Goal: Task Accomplishment & Management: Use online tool/utility

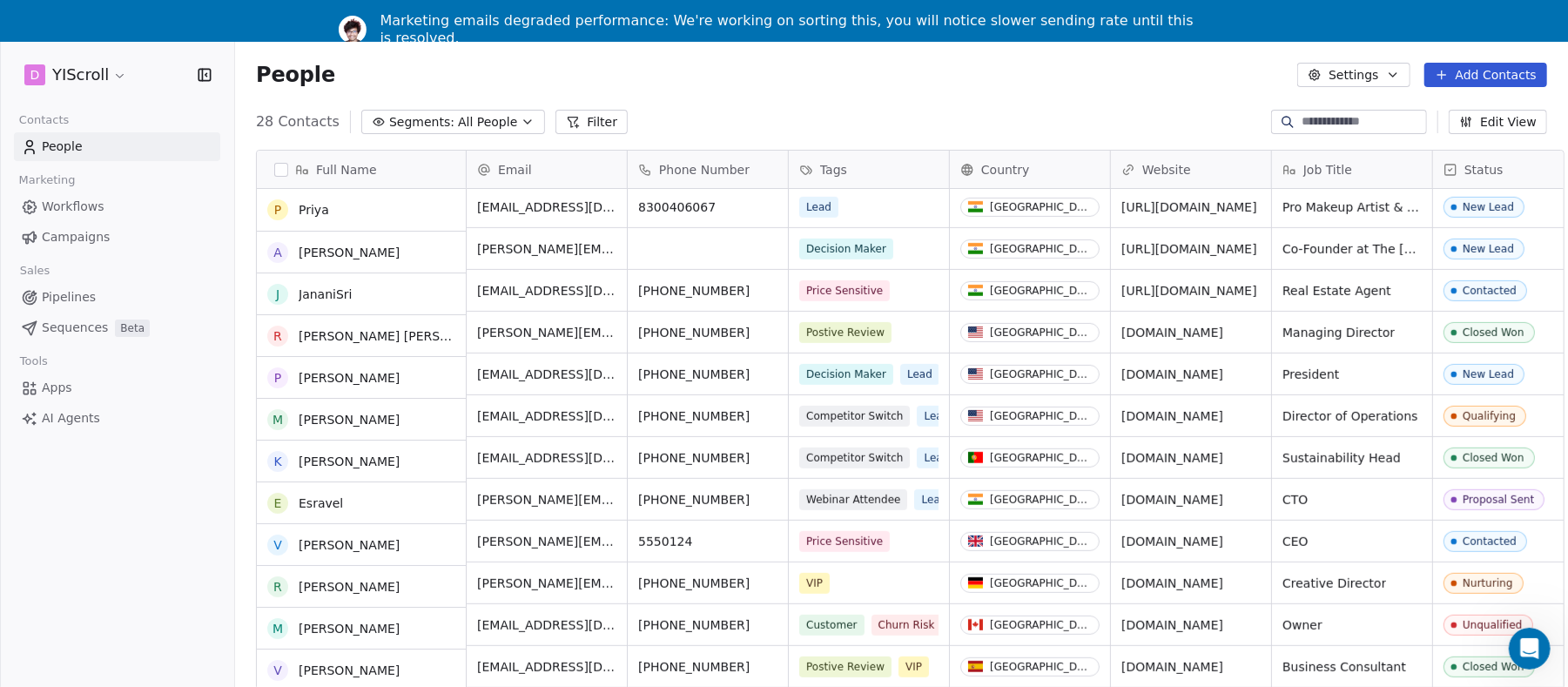
scroll to position [630, 0]
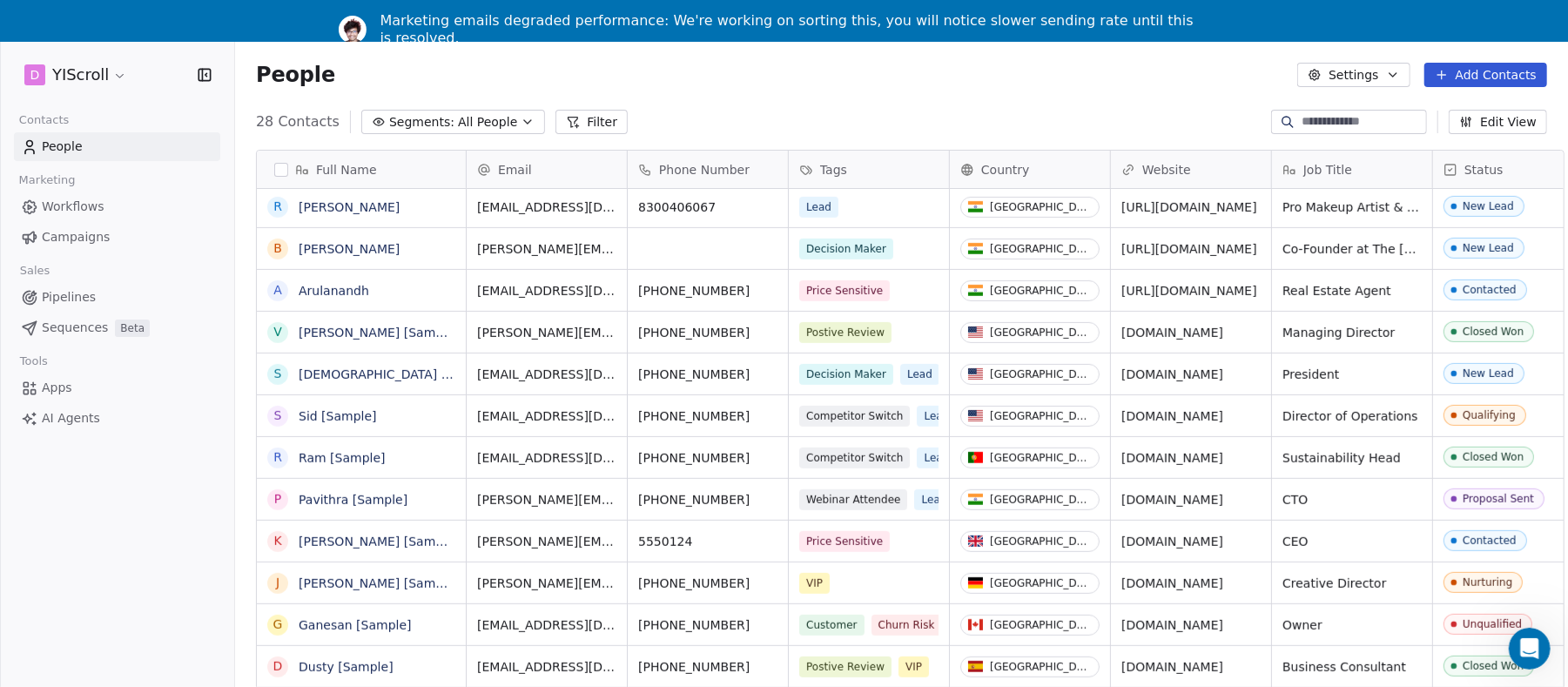
click at [310, 242] on link "[PERSON_NAME]" at bounding box center [349, 249] width 101 height 14
click at [311, 242] on link "[PERSON_NAME]" at bounding box center [349, 249] width 101 height 14
click at [94, 349] on div "Tools" at bounding box center [117, 361] width 206 height 24
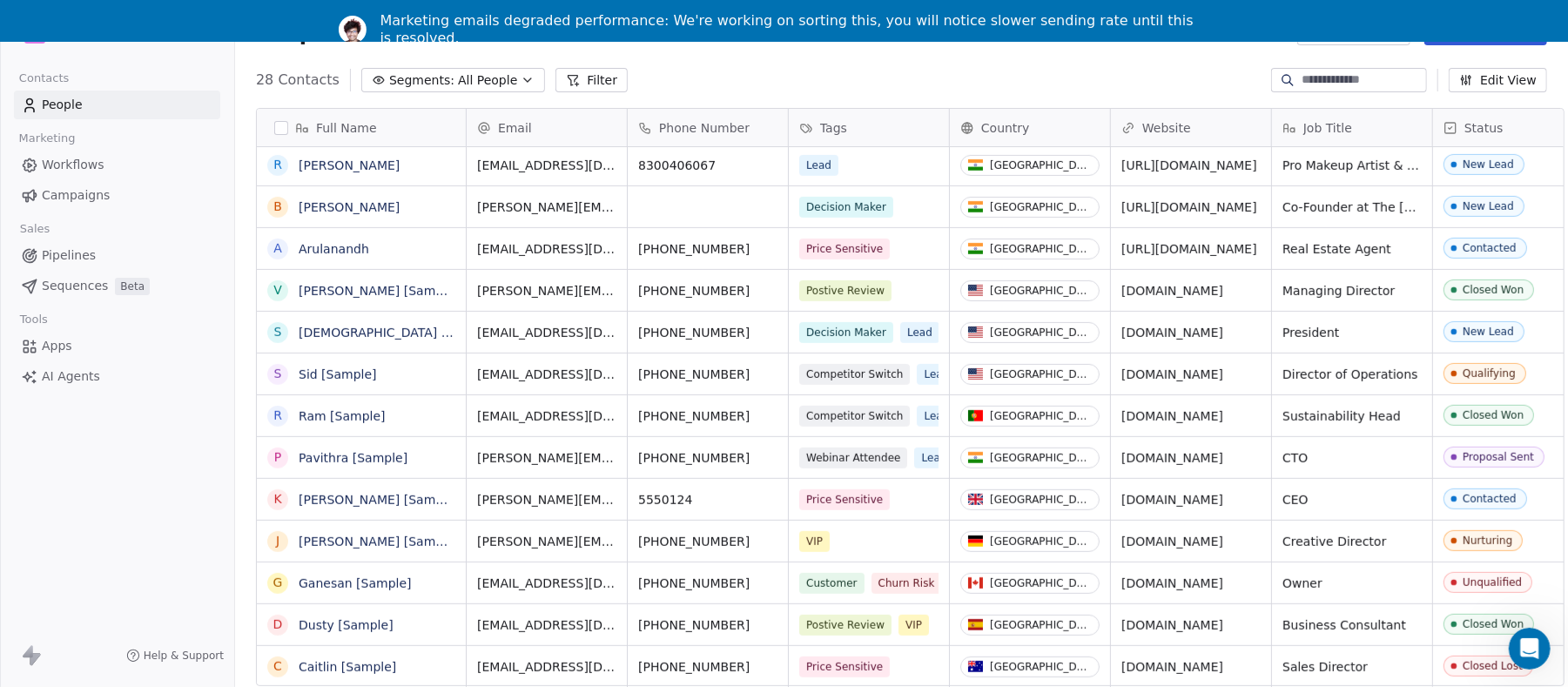
scroll to position [627, 0]
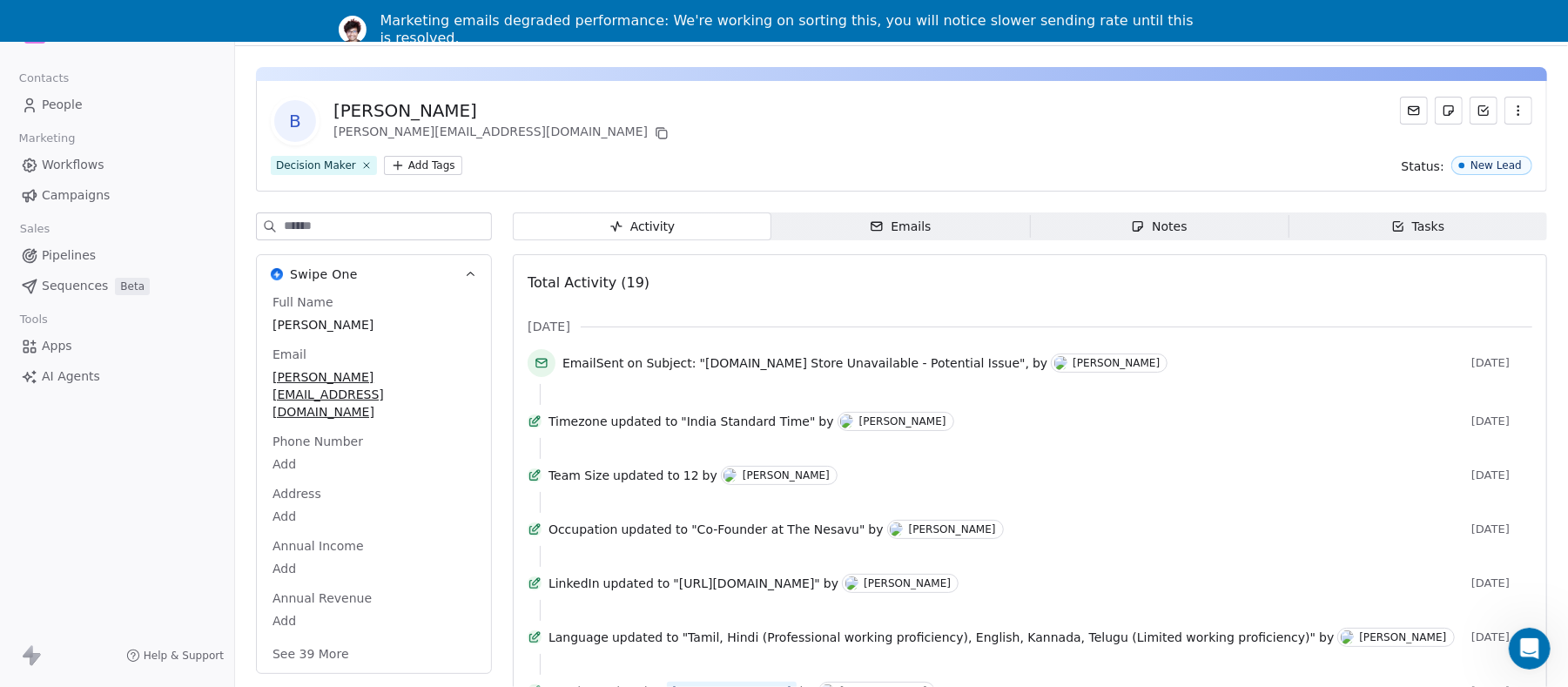
click at [940, 221] on span "Emails Emails" at bounding box center [901, 226] width 259 height 28
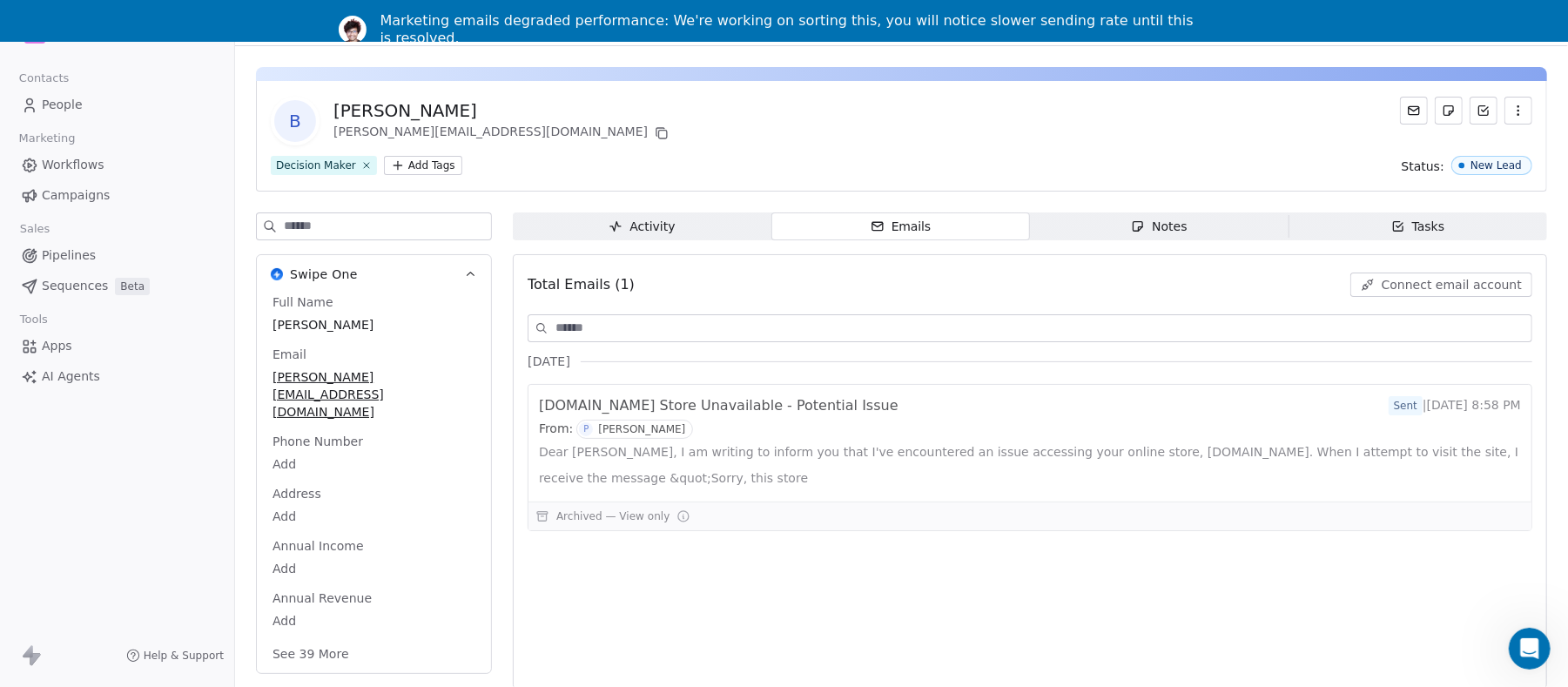
click at [1151, 234] on div "Notes" at bounding box center [1158, 226] width 55 height 18
click at [1189, 229] on icon "button" at bounding box center [1398, 226] width 14 height 14
click at [579, 234] on span "Activity Activity" at bounding box center [643, 226] width 259 height 28
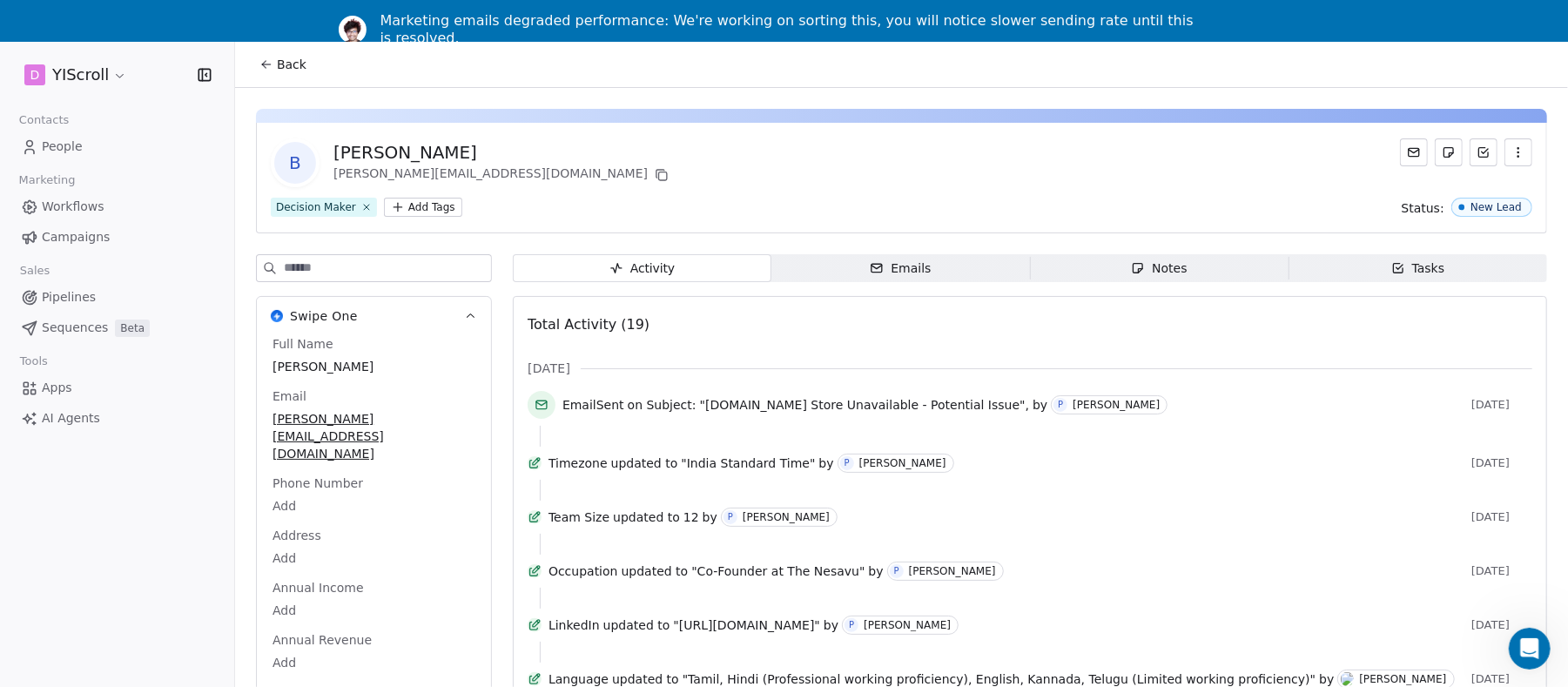
click at [74, 210] on span "Workflows" at bounding box center [73, 206] width 62 height 18
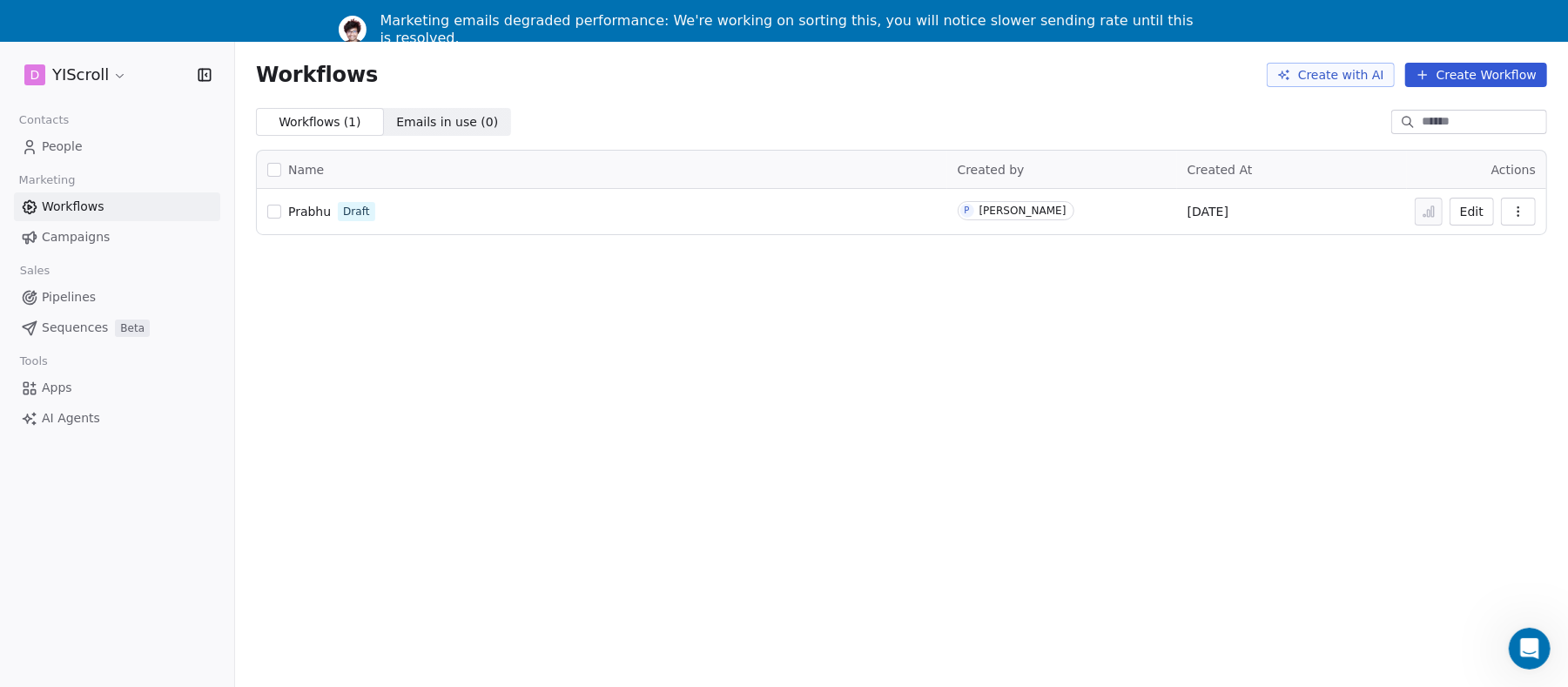
click at [1189, 77] on button "Create with AI" at bounding box center [1331, 74] width 128 height 24
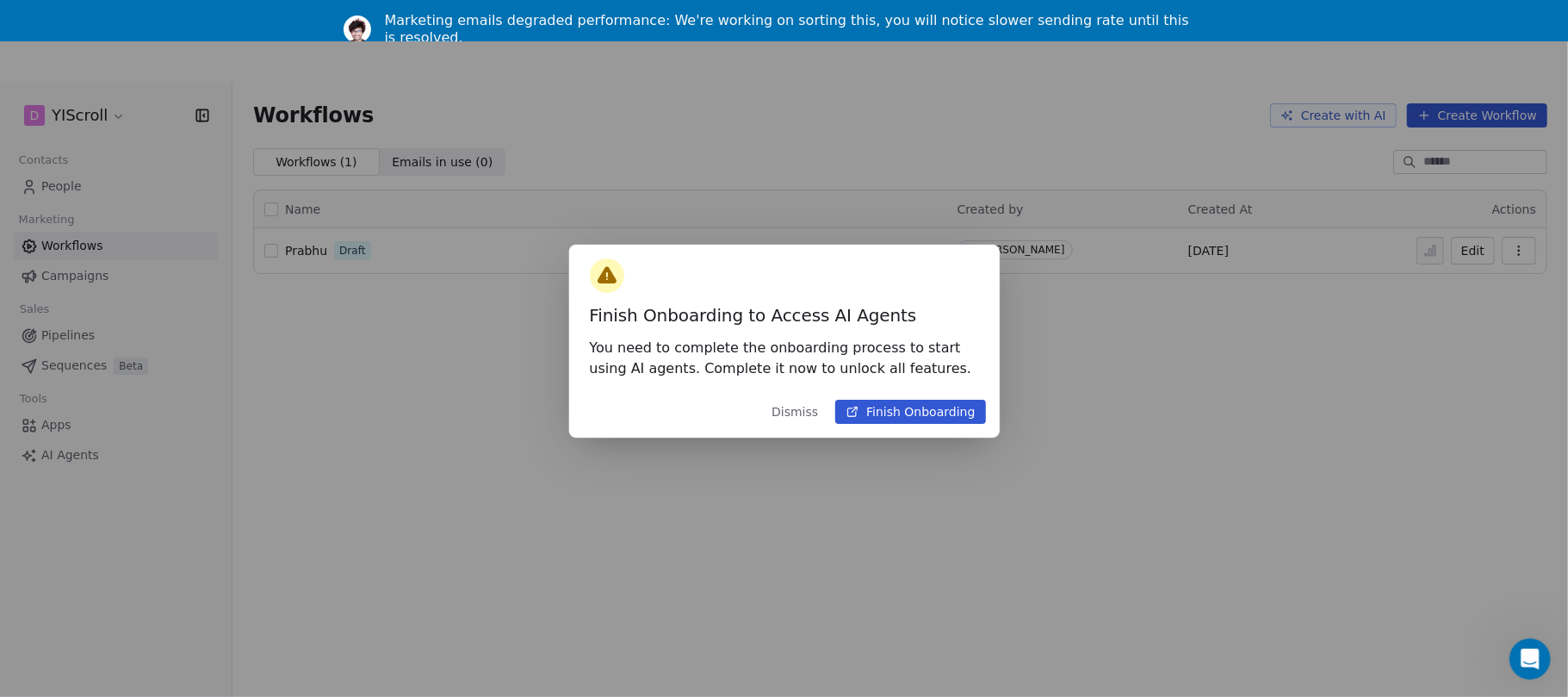
click at [949, 409] on button "Finish Onboarding" at bounding box center [910, 411] width 150 height 24
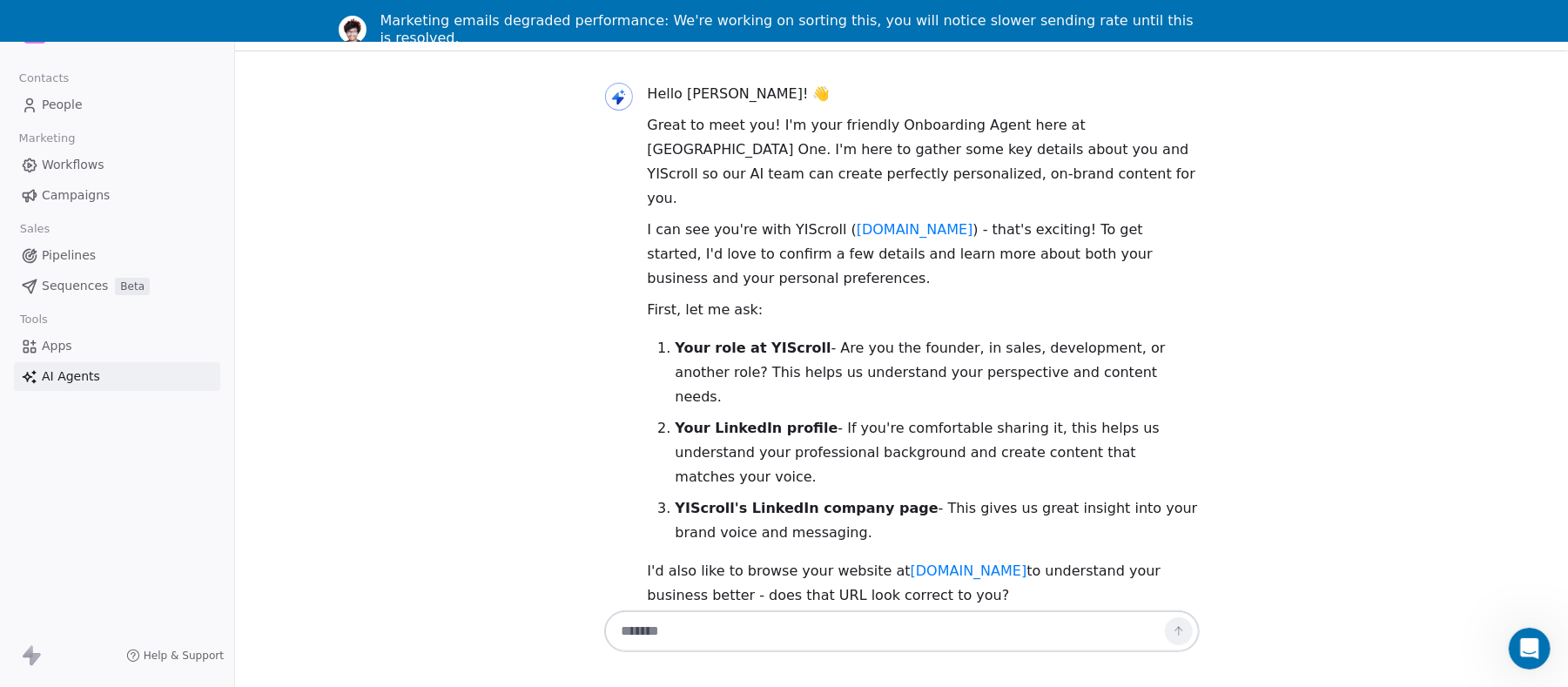
scroll to position [59, 0]
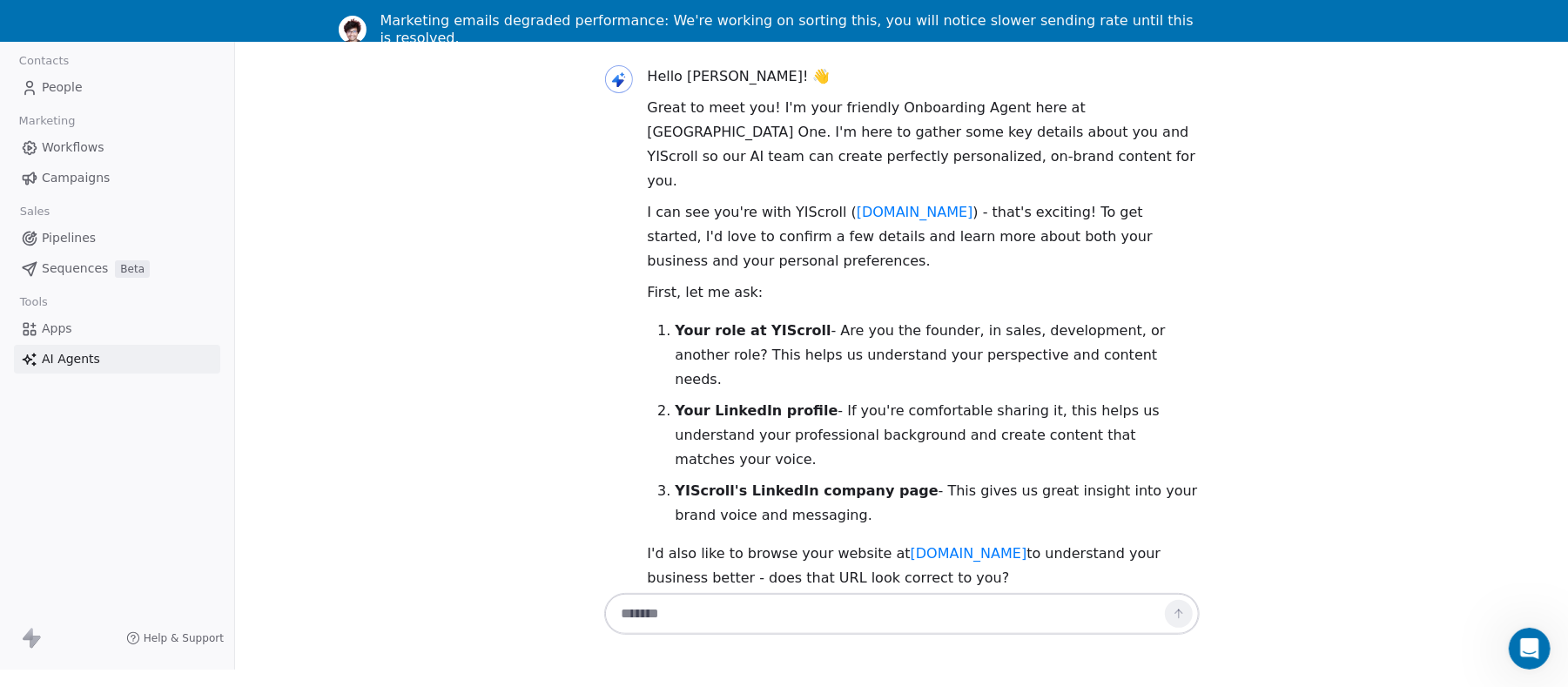
click at [702, 528] on textarea at bounding box center [885, 613] width 545 height 33
type textarea "**********"
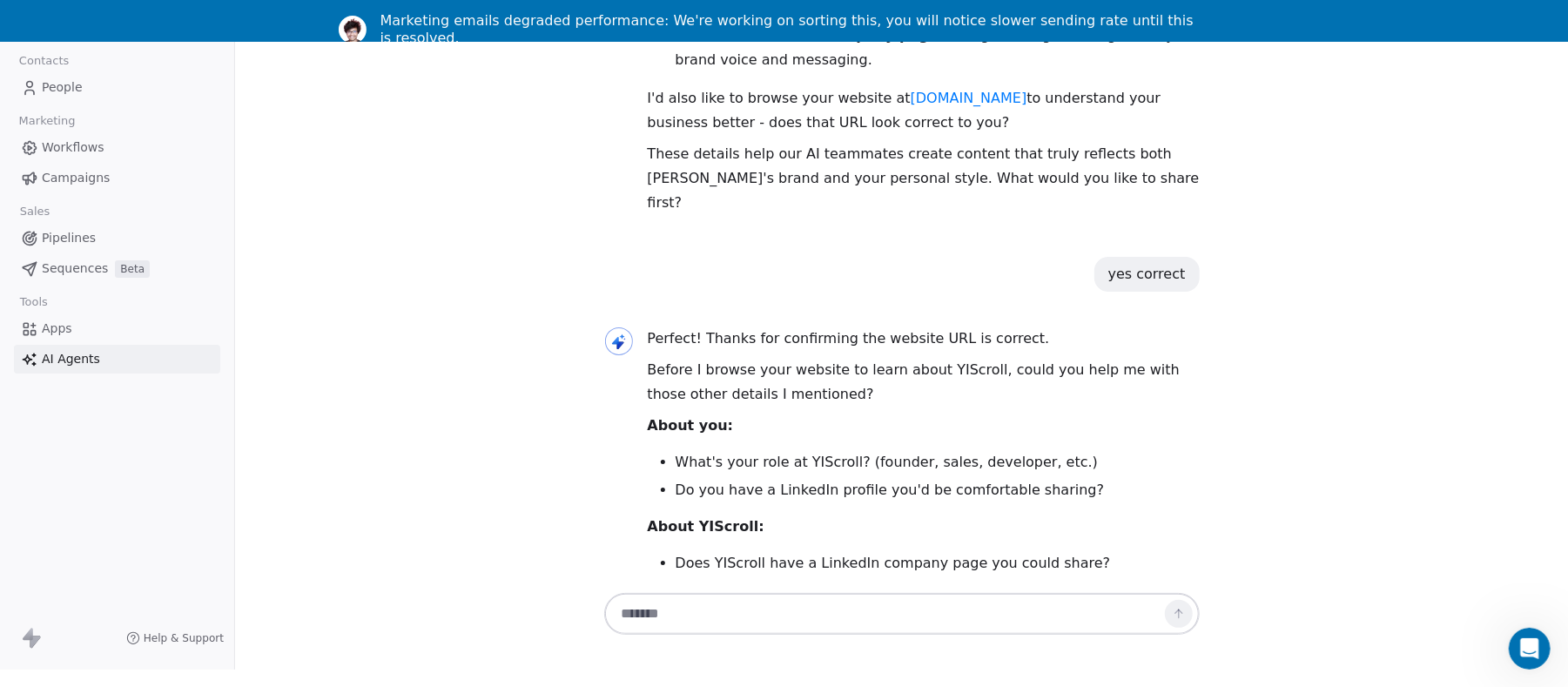
scroll to position [505, 0]
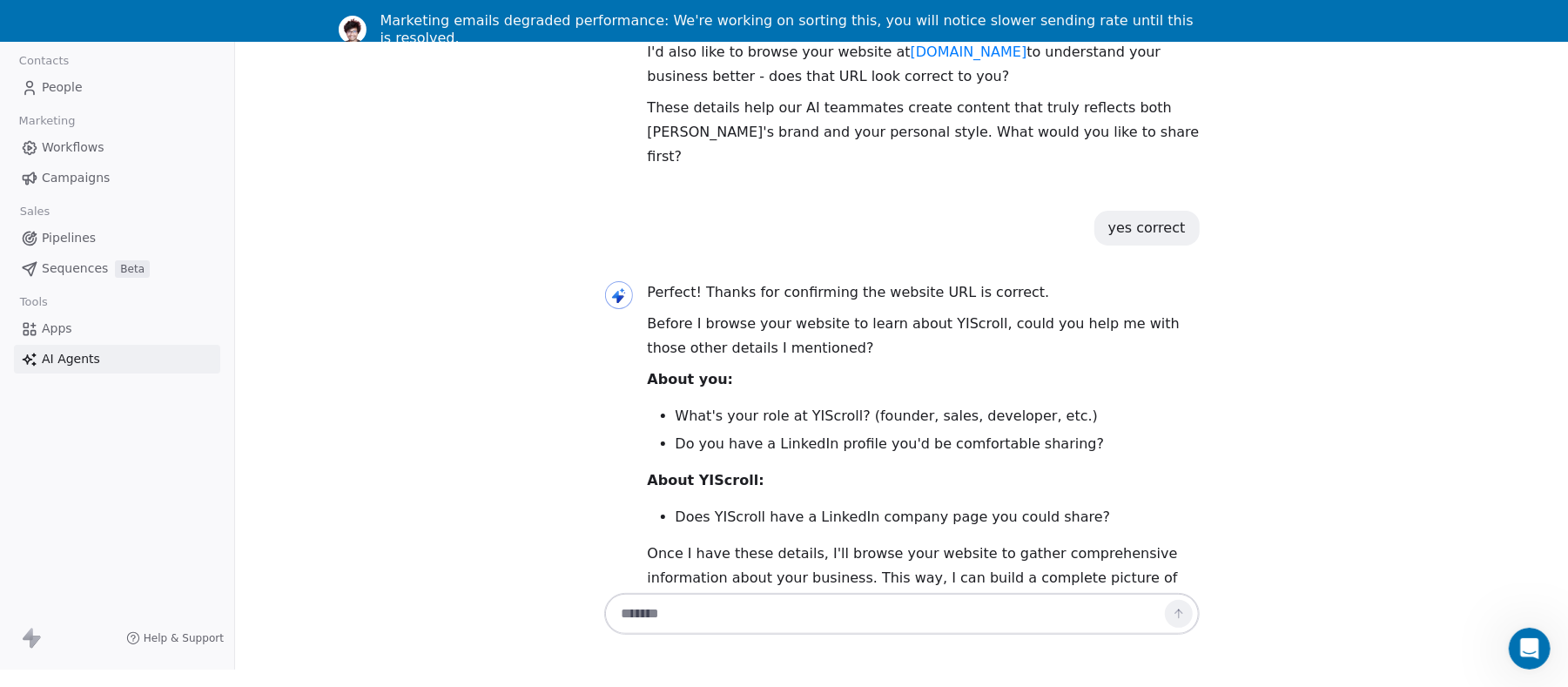
click at [763, 528] on textarea at bounding box center [885, 613] width 544 height 33
paste textarea "**********"
type textarea "**********"
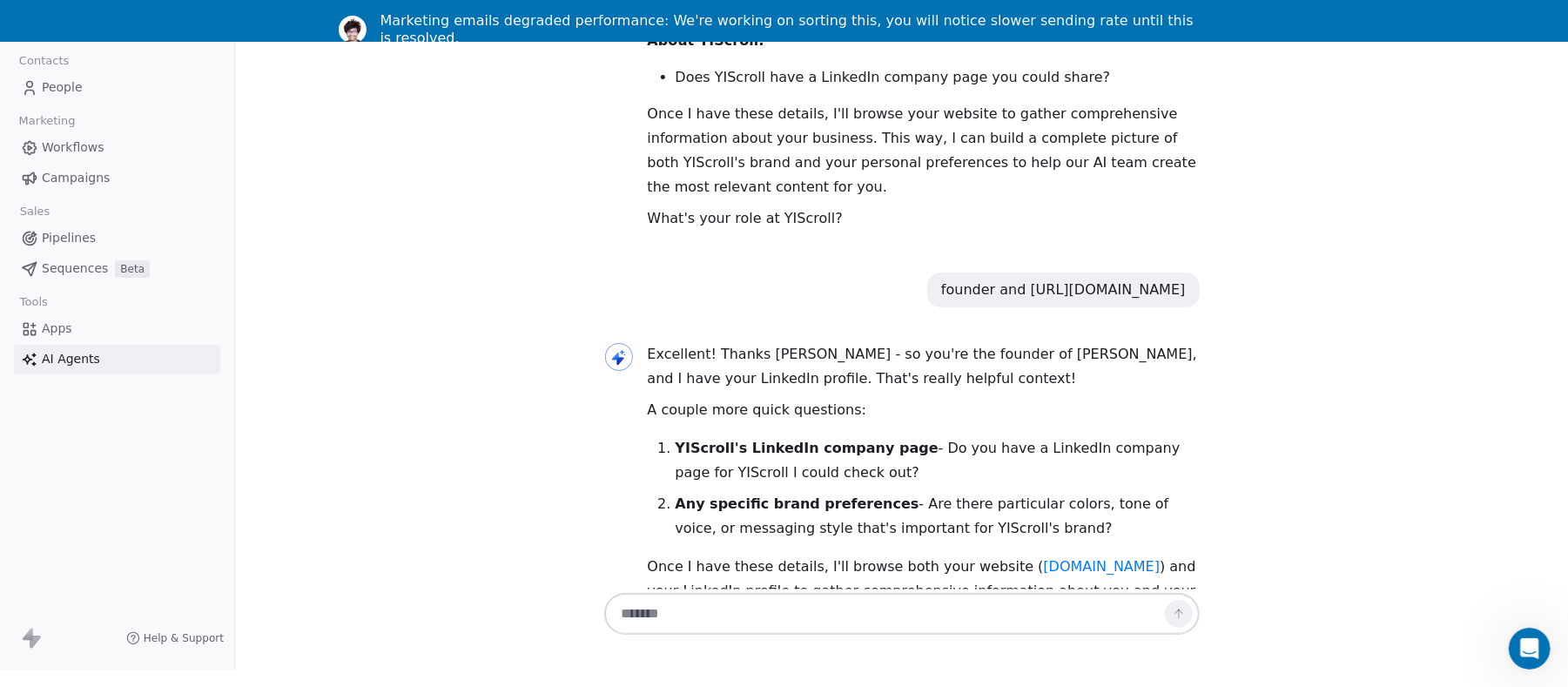
scroll to position [958, 0]
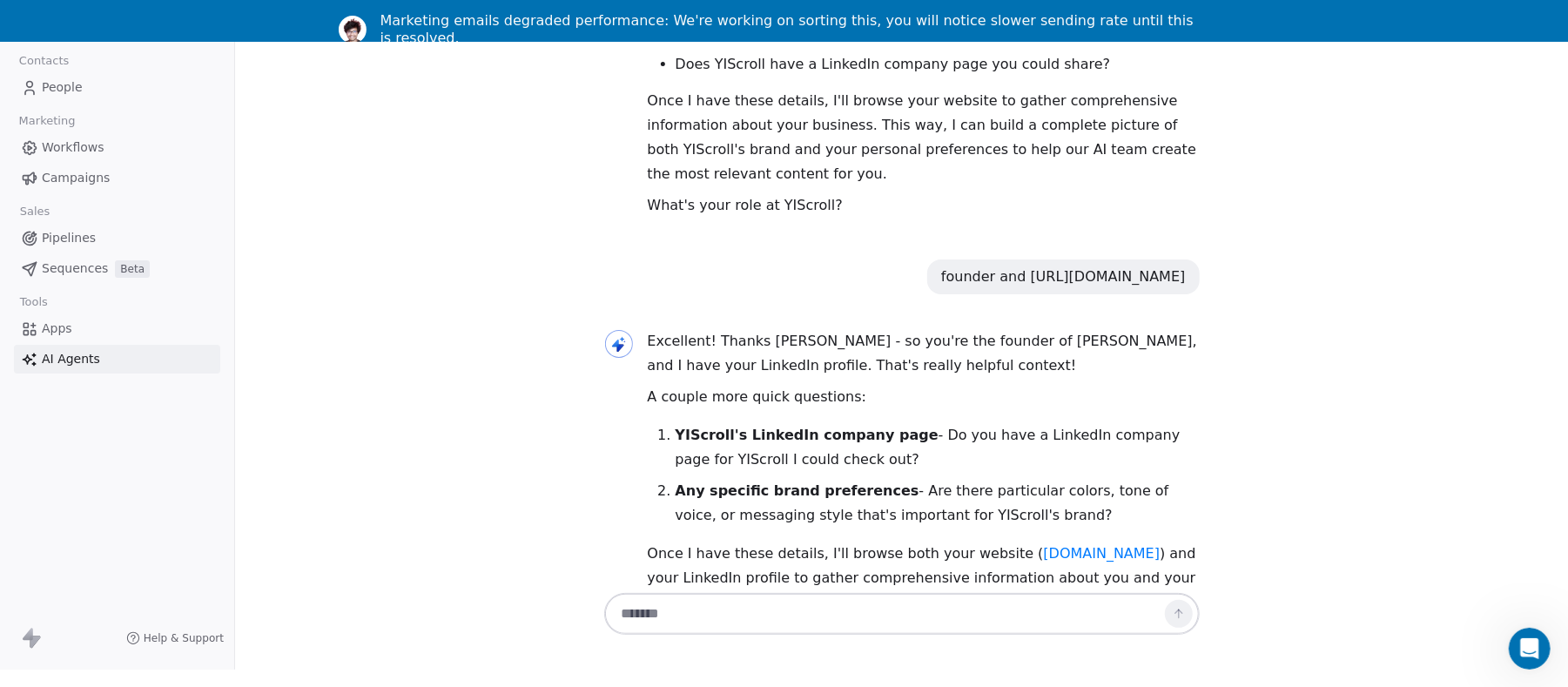
click at [747, 528] on textarea at bounding box center [885, 613] width 544 height 33
type textarea "**********"
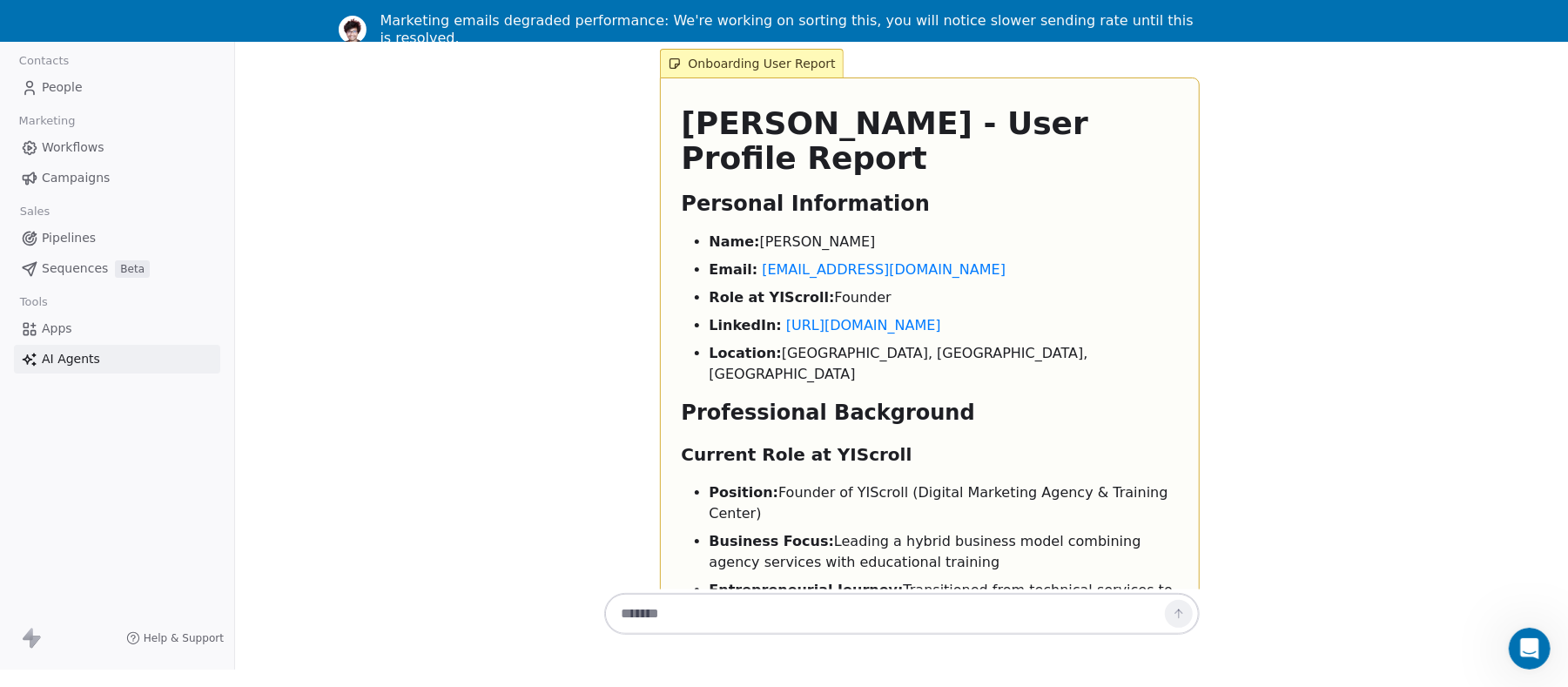
scroll to position [4162, 0]
click at [68, 145] on span "Workflows" at bounding box center [73, 147] width 62 height 18
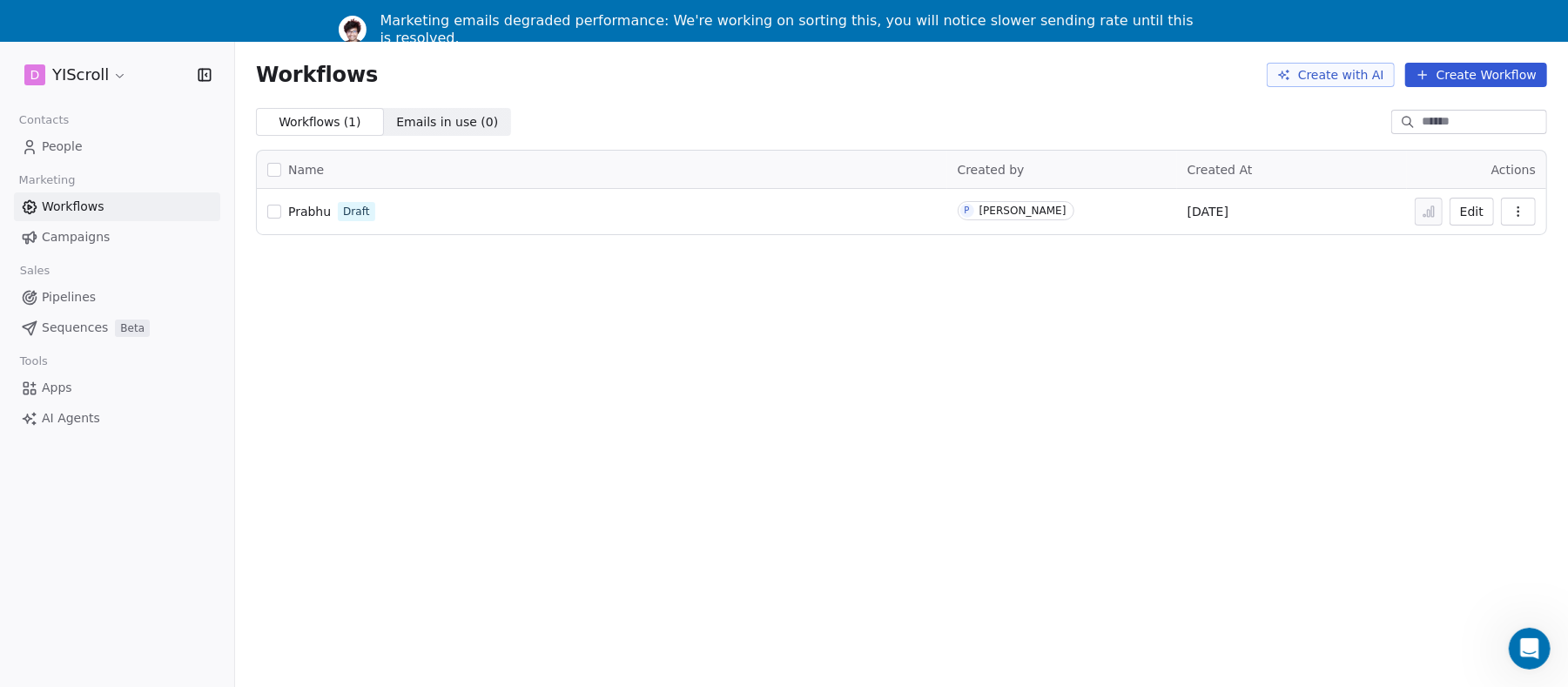
click at [1189, 214] on button "Edit" at bounding box center [1472, 211] width 45 height 28
click at [73, 304] on span "Pipelines" at bounding box center [69, 296] width 54 height 18
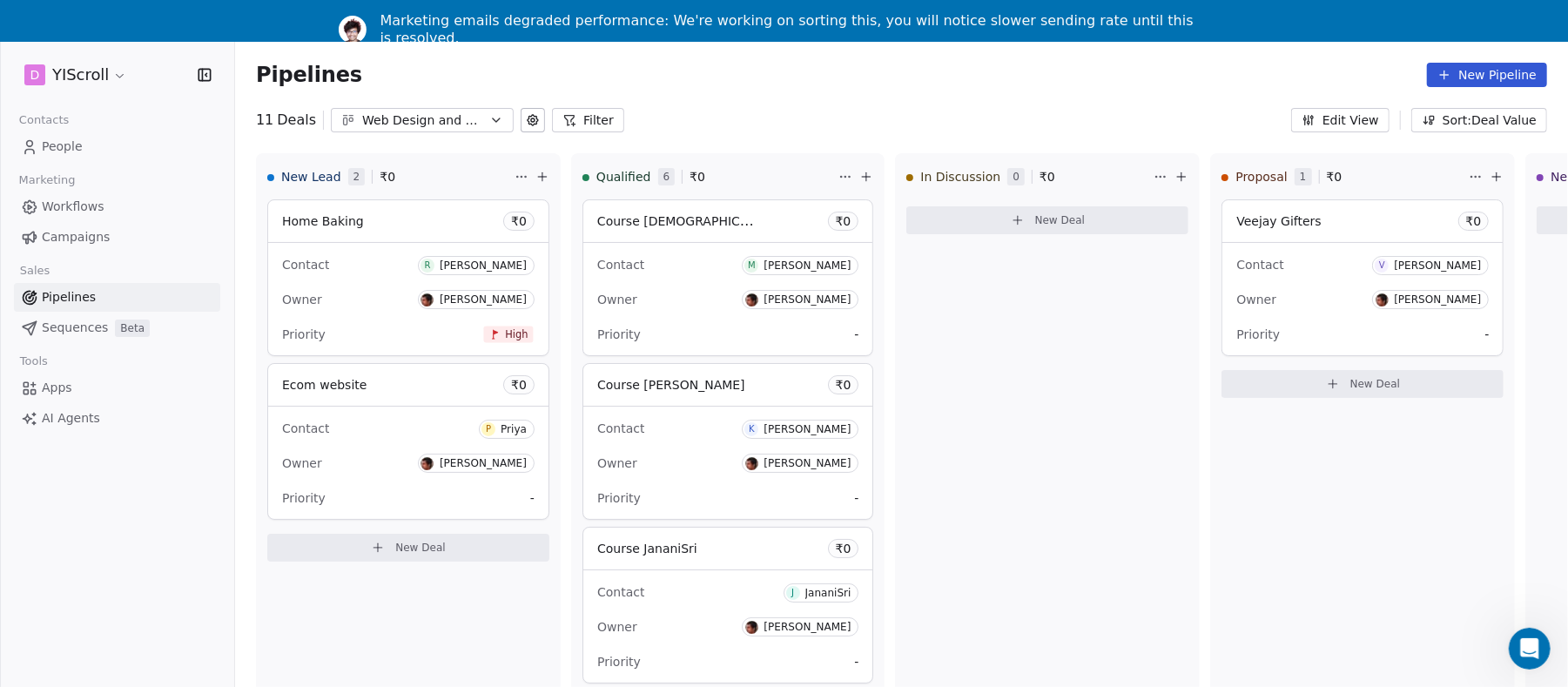
click at [52, 144] on span "People" at bounding box center [62, 147] width 41 height 18
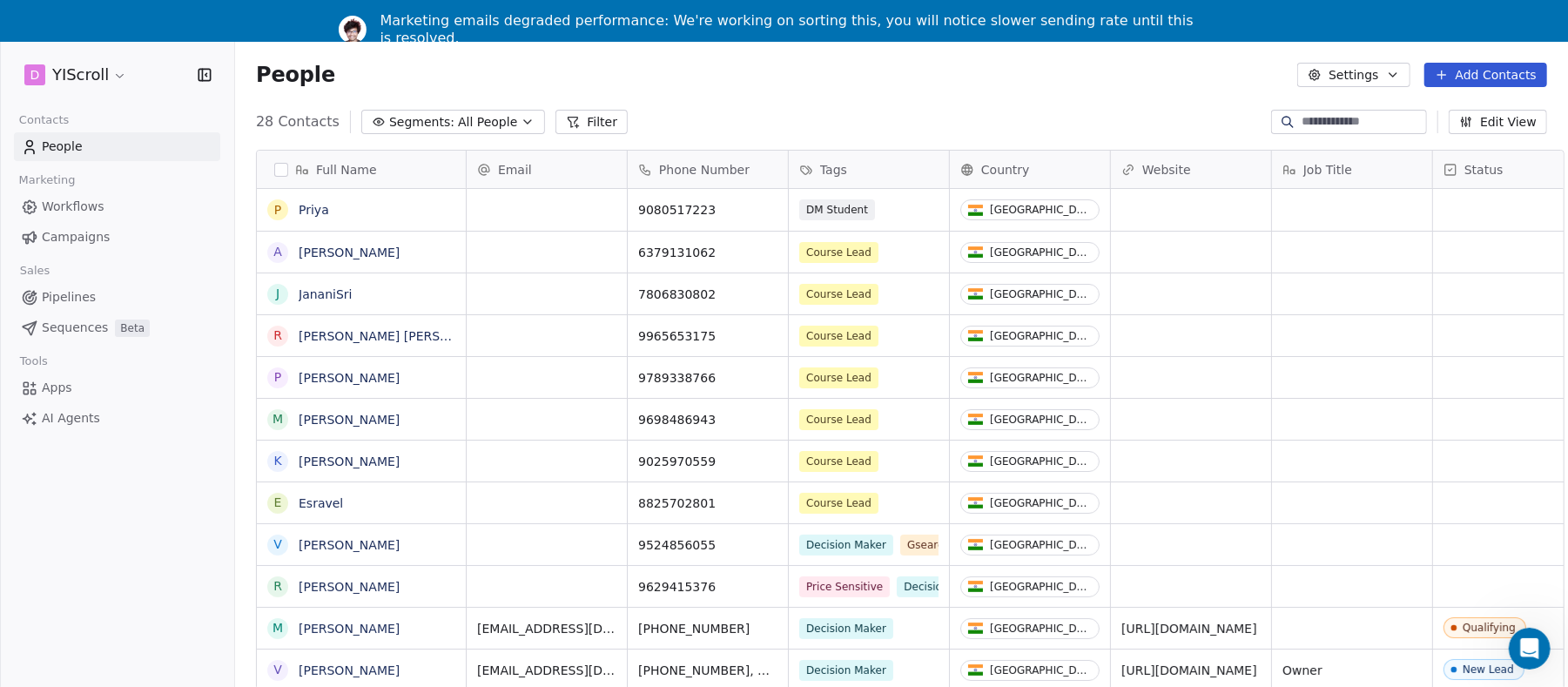
click at [67, 196] on link "Workflows" at bounding box center [117, 207] width 206 height 29
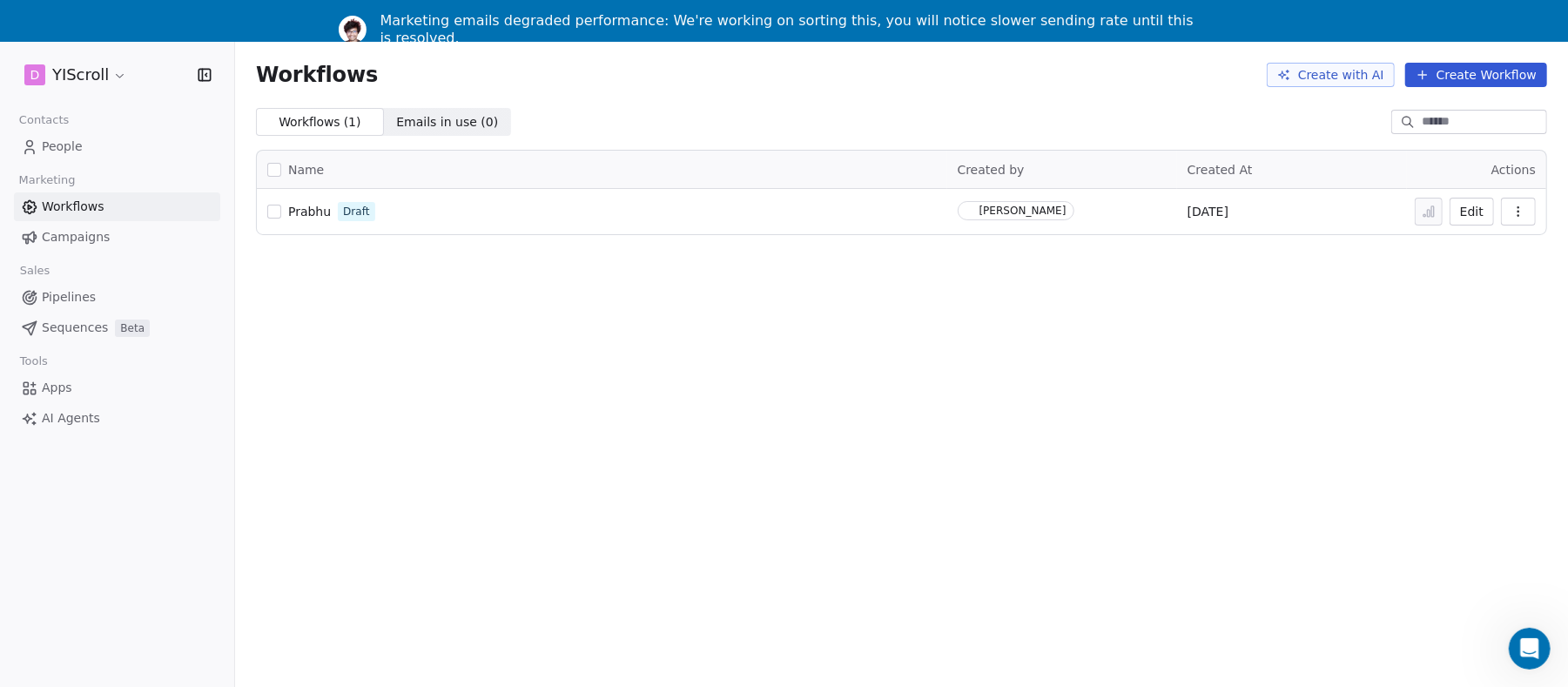
click at [113, 71] on html "D YIScroll Contacts People Marketing Workflows Campaigns Sales Pipelines Sequen…" at bounding box center [784, 429] width 1568 height 859
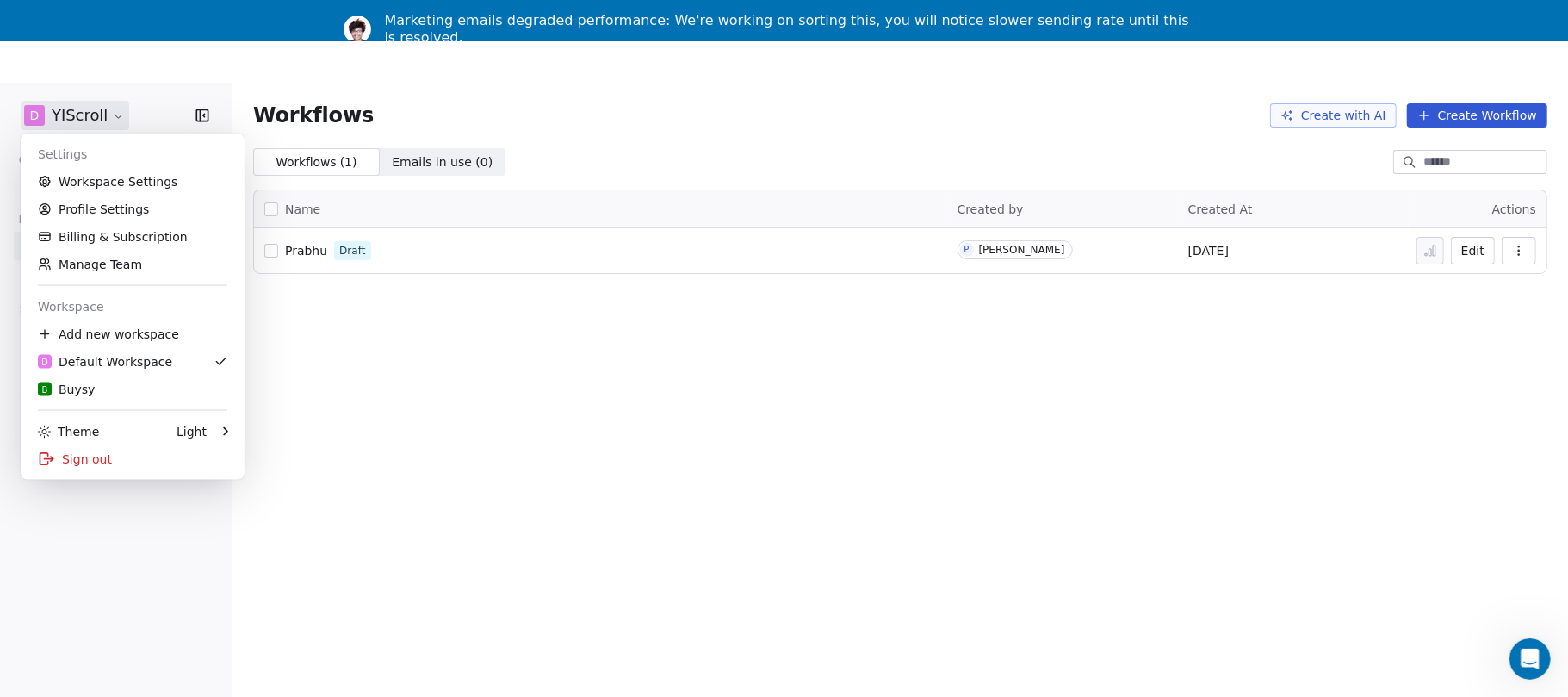
click at [112, 70] on html "D YIScroll Contacts People Marketing Workflows Campaigns Sales Pipelines Sequen…" at bounding box center [784, 454] width 1568 height 909
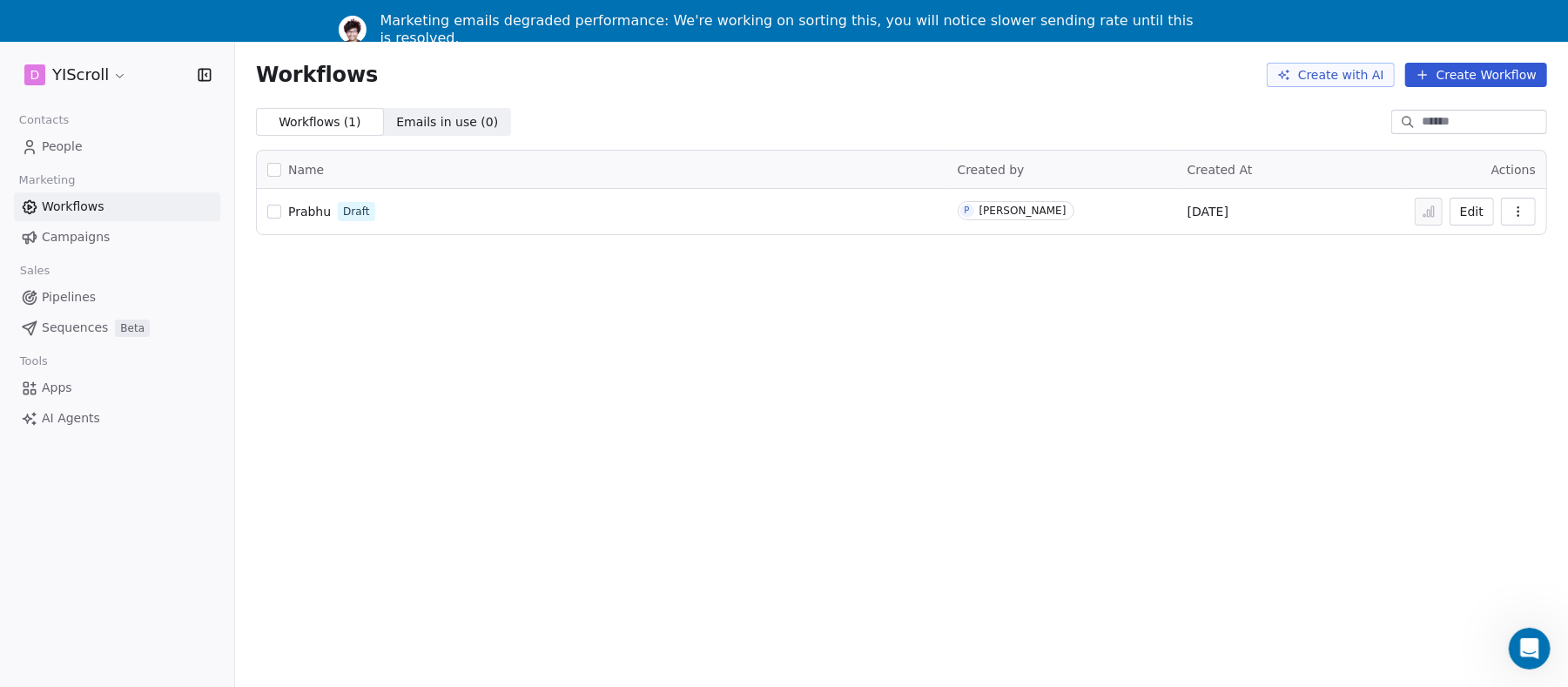
click at [90, 226] on link "Campaigns" at bounding box center [117, 237] width 206 height 29
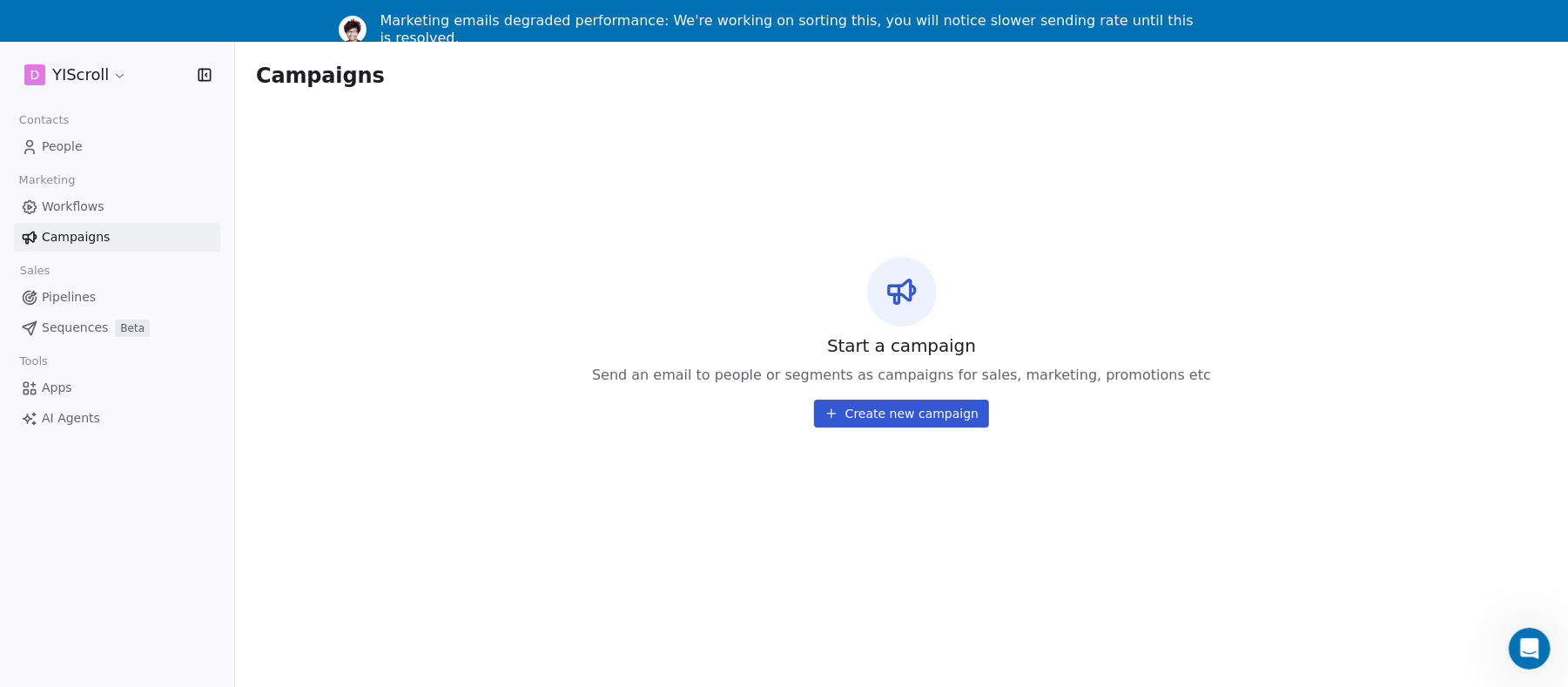
click at [70, 284] on link "Pipelines" at bounding box center [117, 297] width 206 height 29
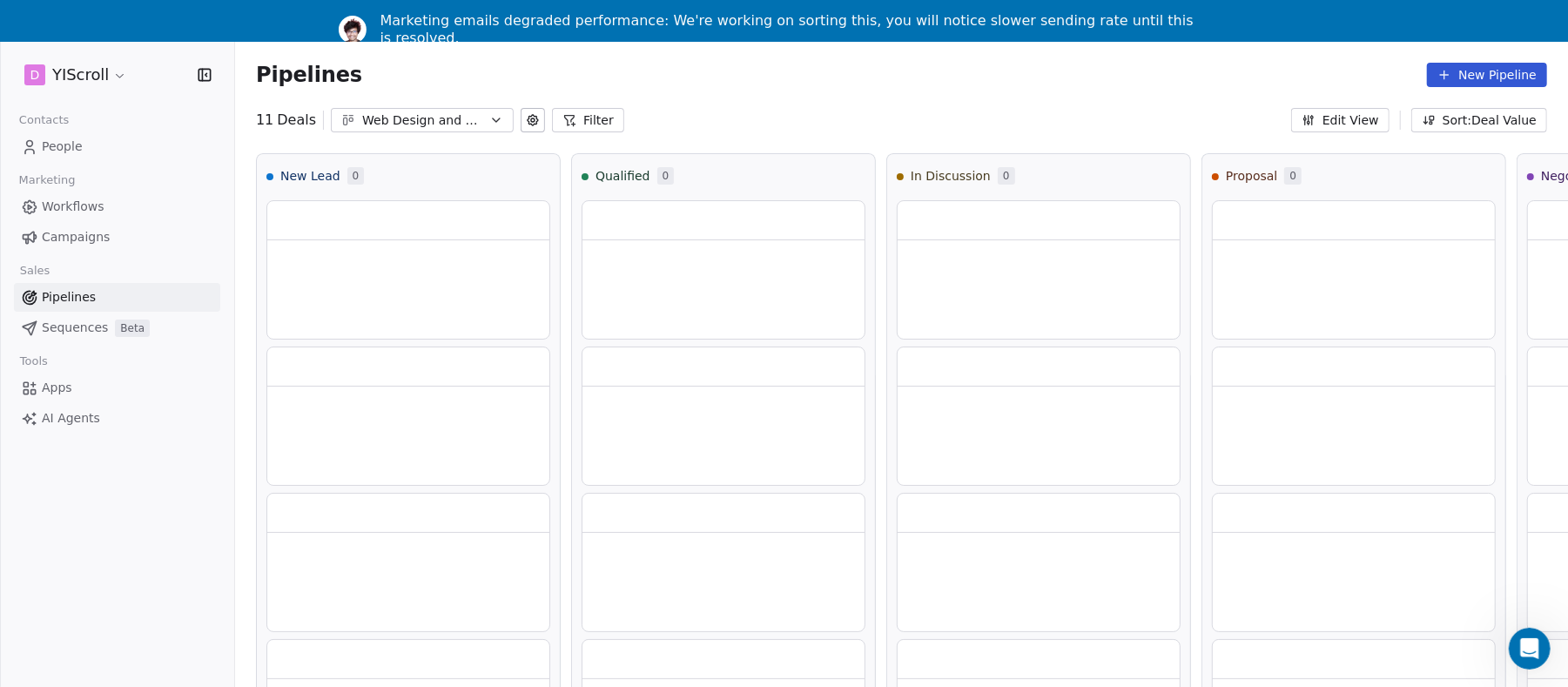
click at [82, 335] on span "Sequences" at bounding box center [75, 327] width 66 height 18
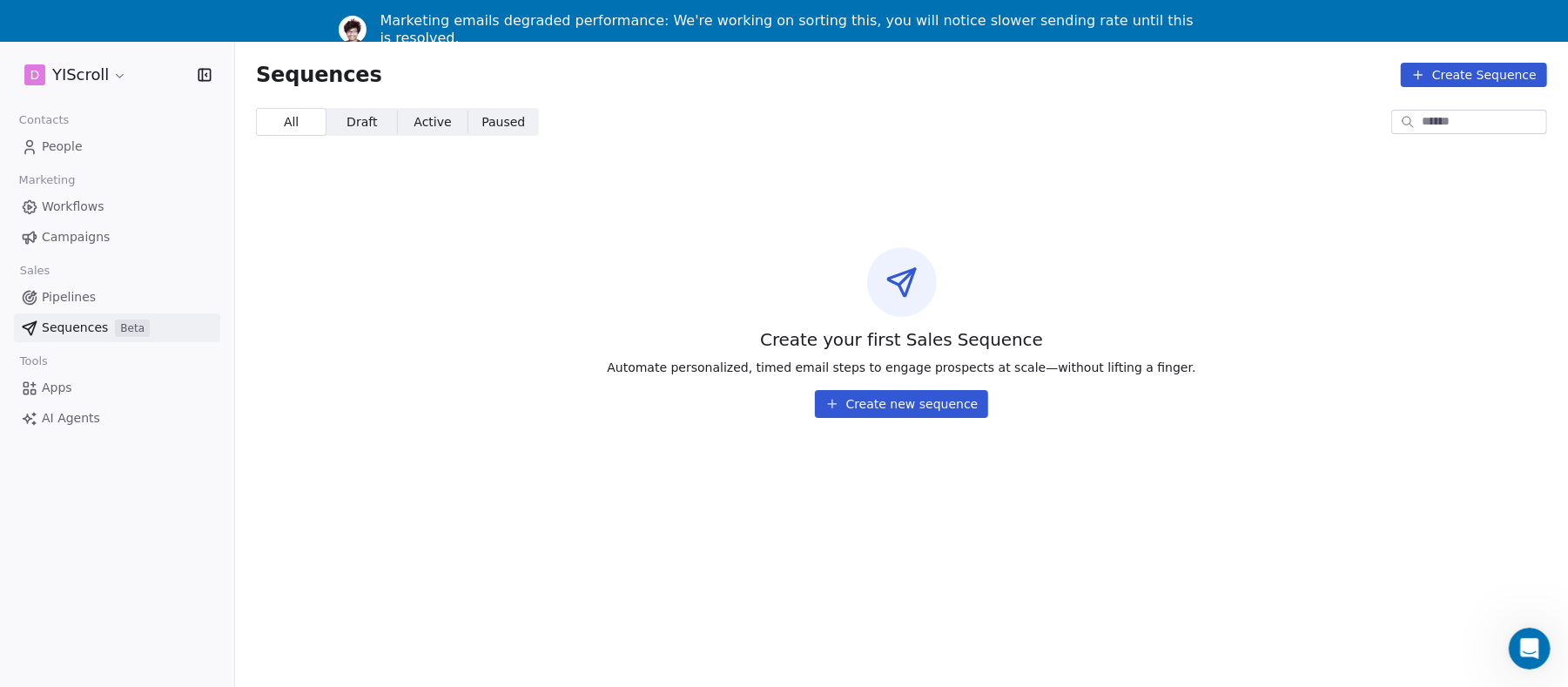
click at [57, 379] on span "Apps" at bounding box center [56, 388] width 30 height 18
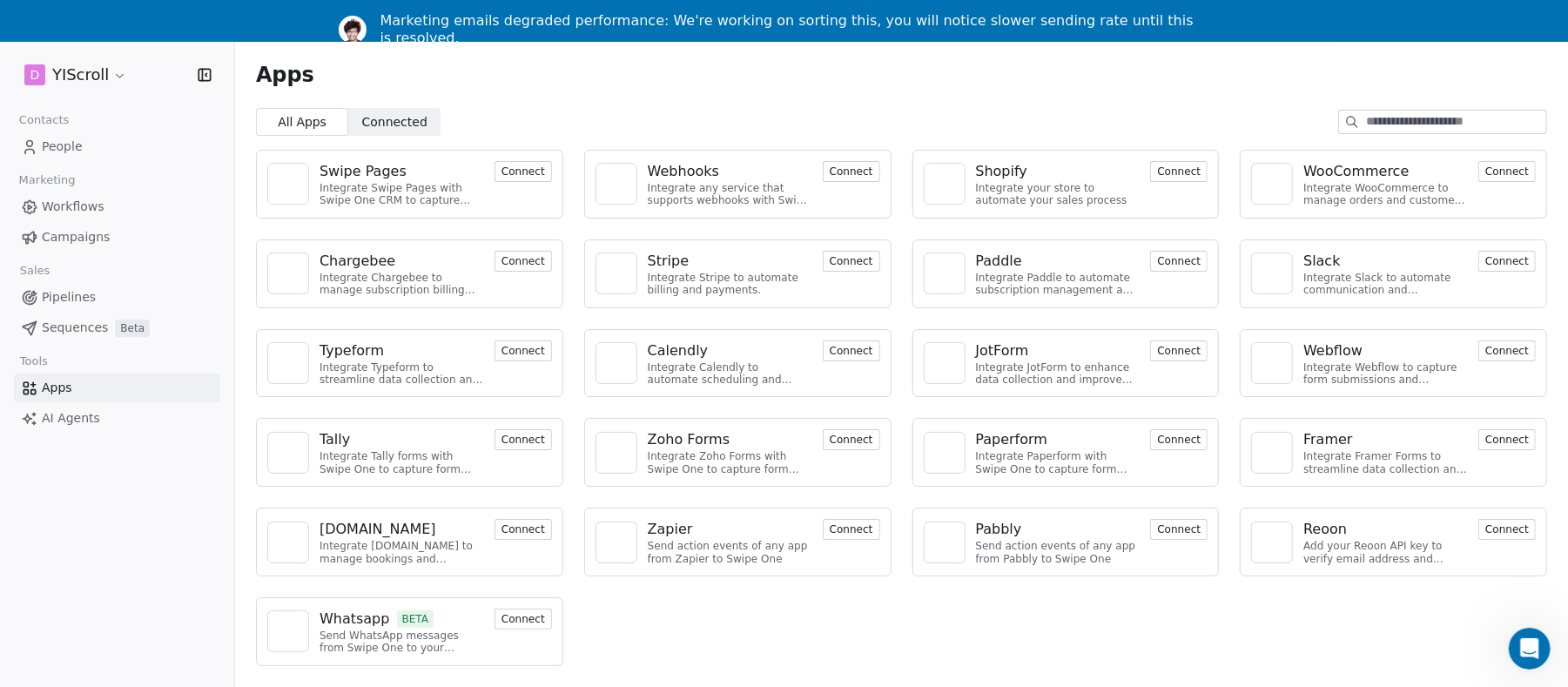
click at [79, 423] on span "AI Agents" at bounding box center [71, 418] width 58 height 18
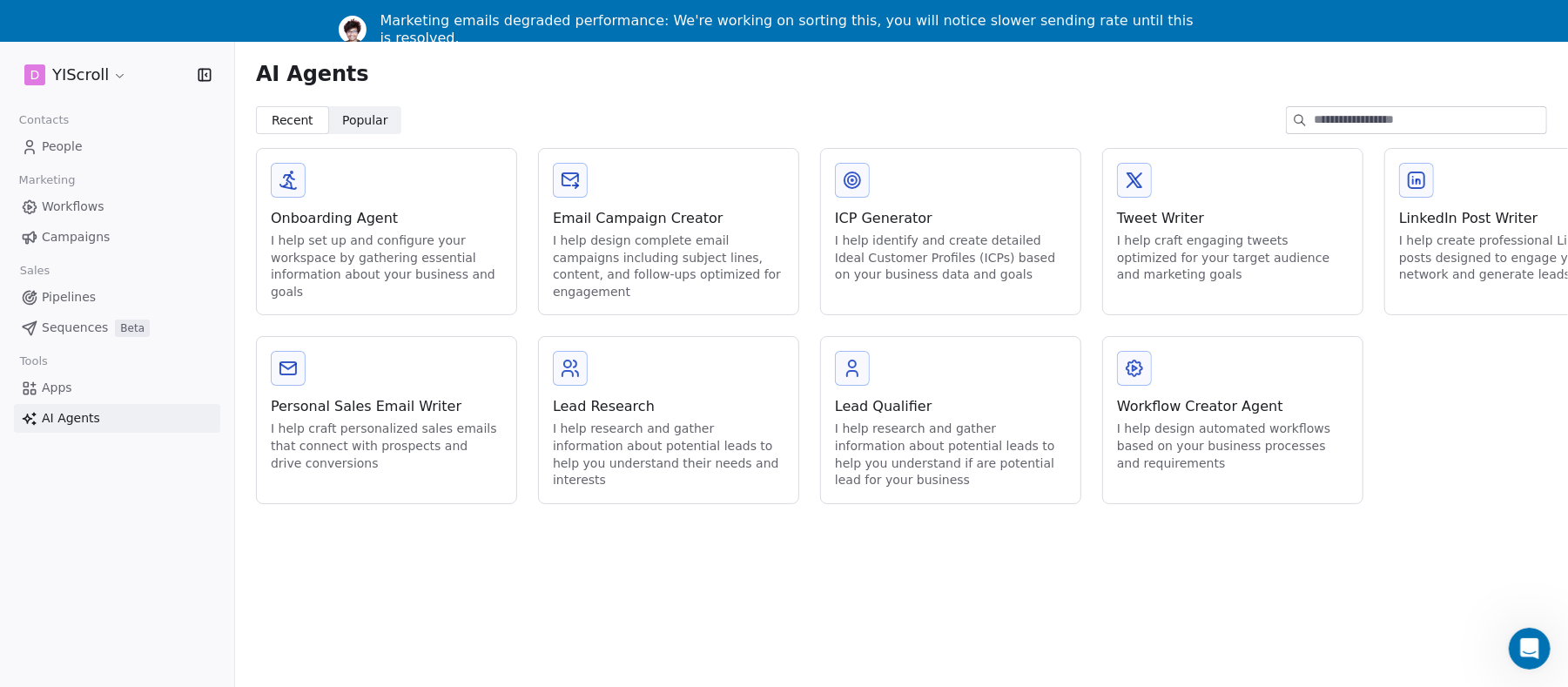
click at [77, 203] on span "Workflows" at bounding box center [73, 206] width 62 height 18
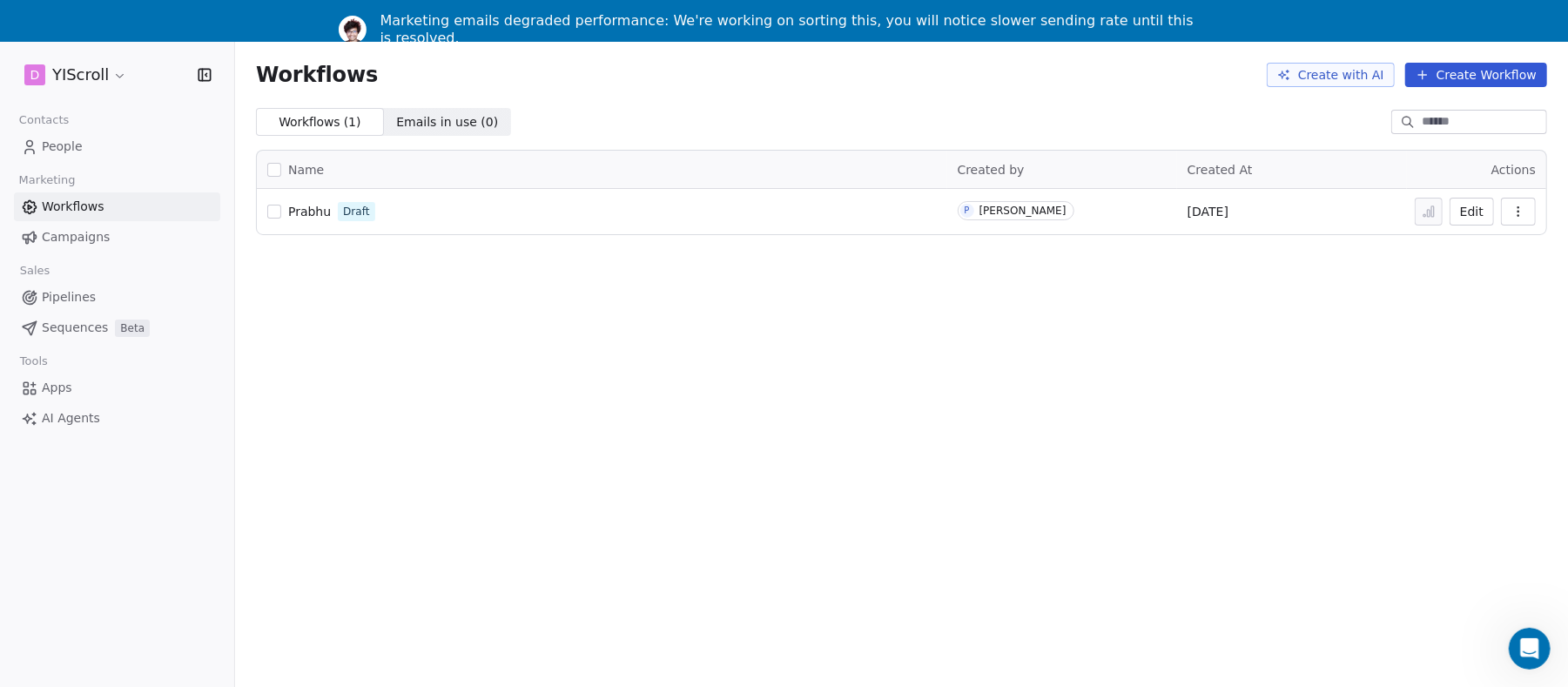
click at [299, 213] on span "Prabhu" at bounding box center [309, 211] width 43 height 14
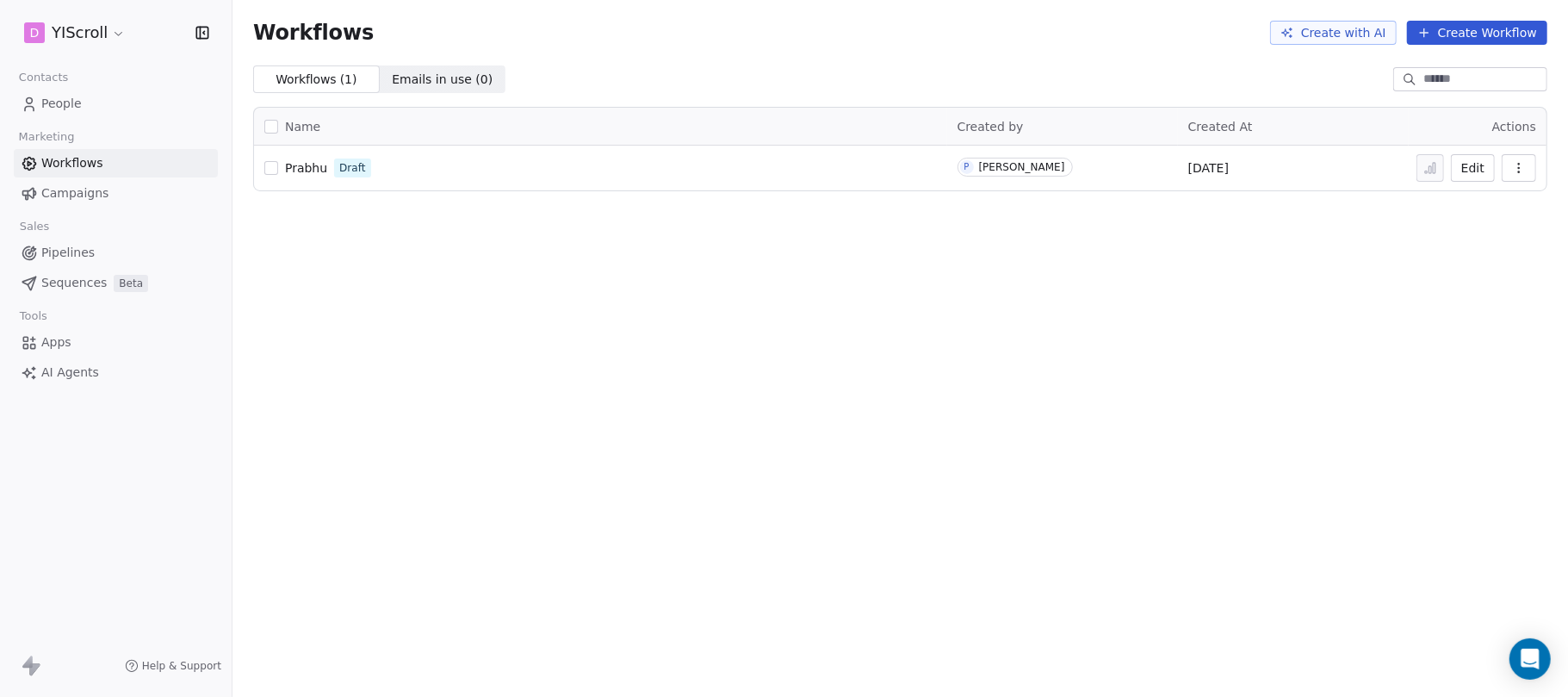
click at [79, 105] on span "People" at bounding box center [62, 104] width 40 height 18
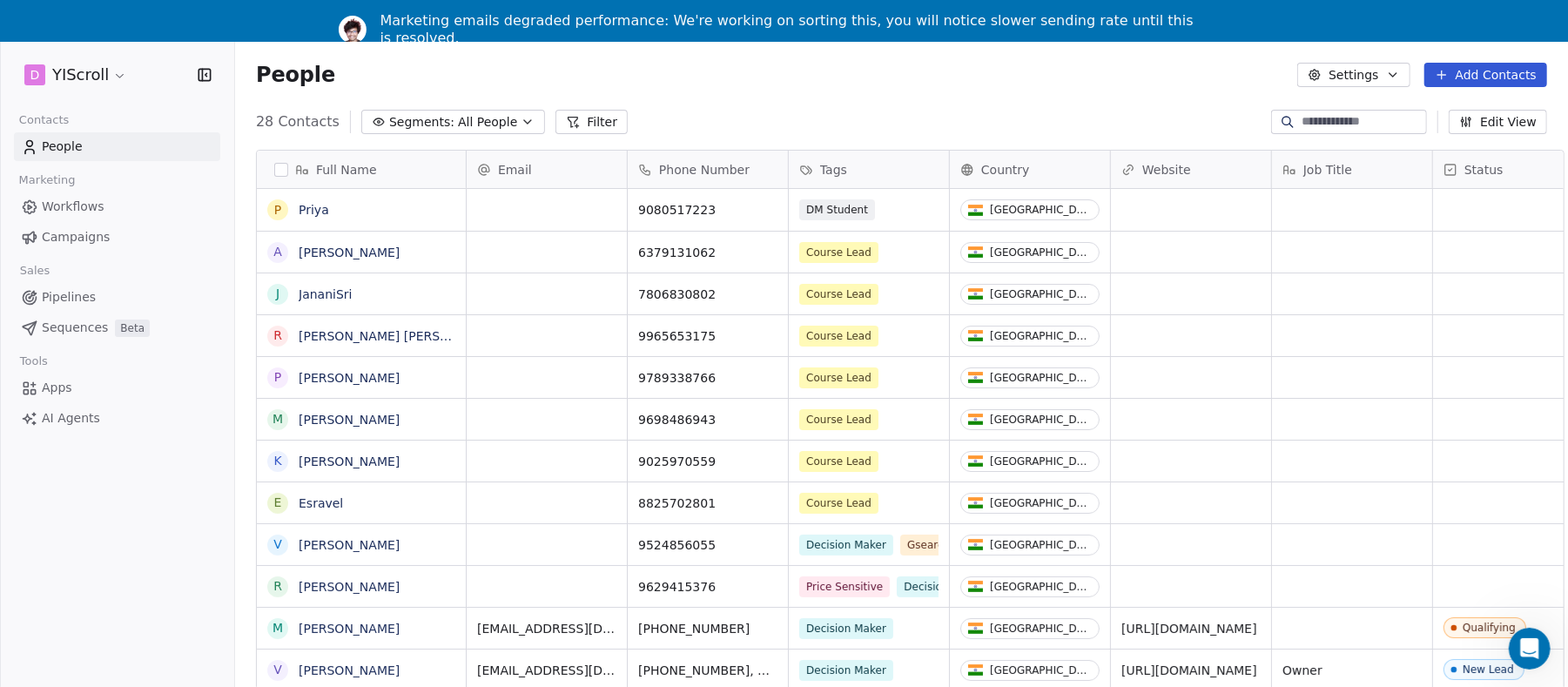
scroll to position [602, 1332]
click at [70, 206] on span "Workflows" at bounding box center [73, 206] width 62 height 18
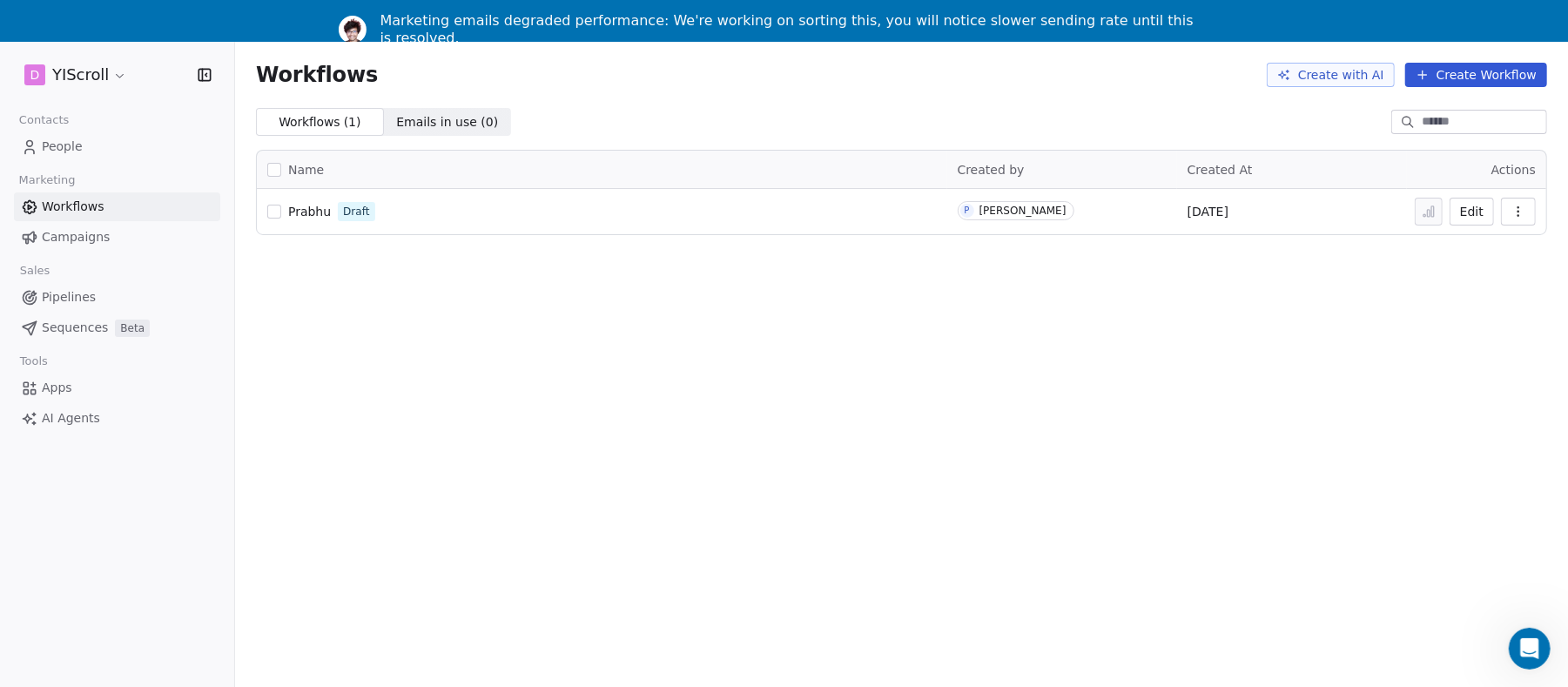
click at [422, 123] on span "Emails in use ( 0 )" at bounding box center [447, 121] width 102 height 18
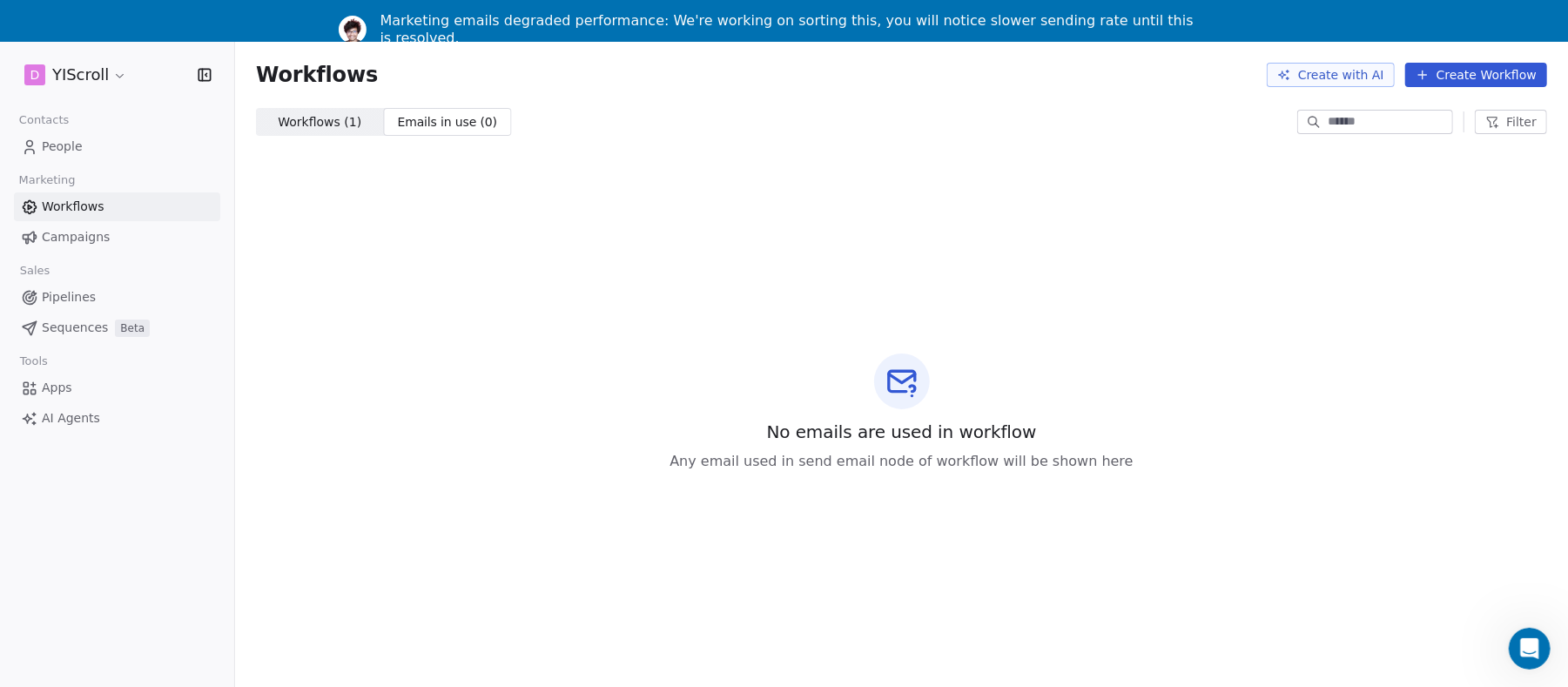
click at [291, 129] on span "Workflows ( 1 )" at bounding box center [320, 121] width 84 height 18
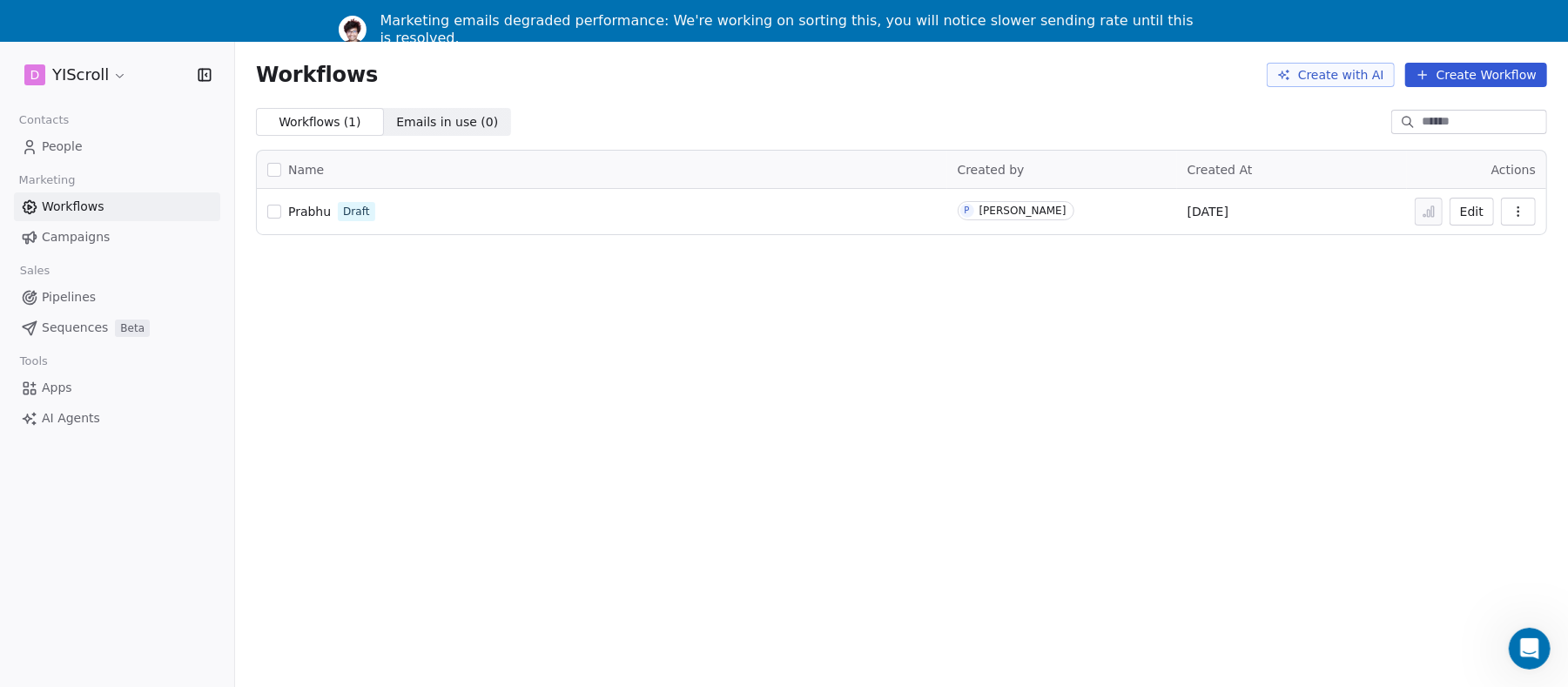
click at [1452, 79] on button "Create Workflow" at bounding box center [1477, 74] width 142 height 24
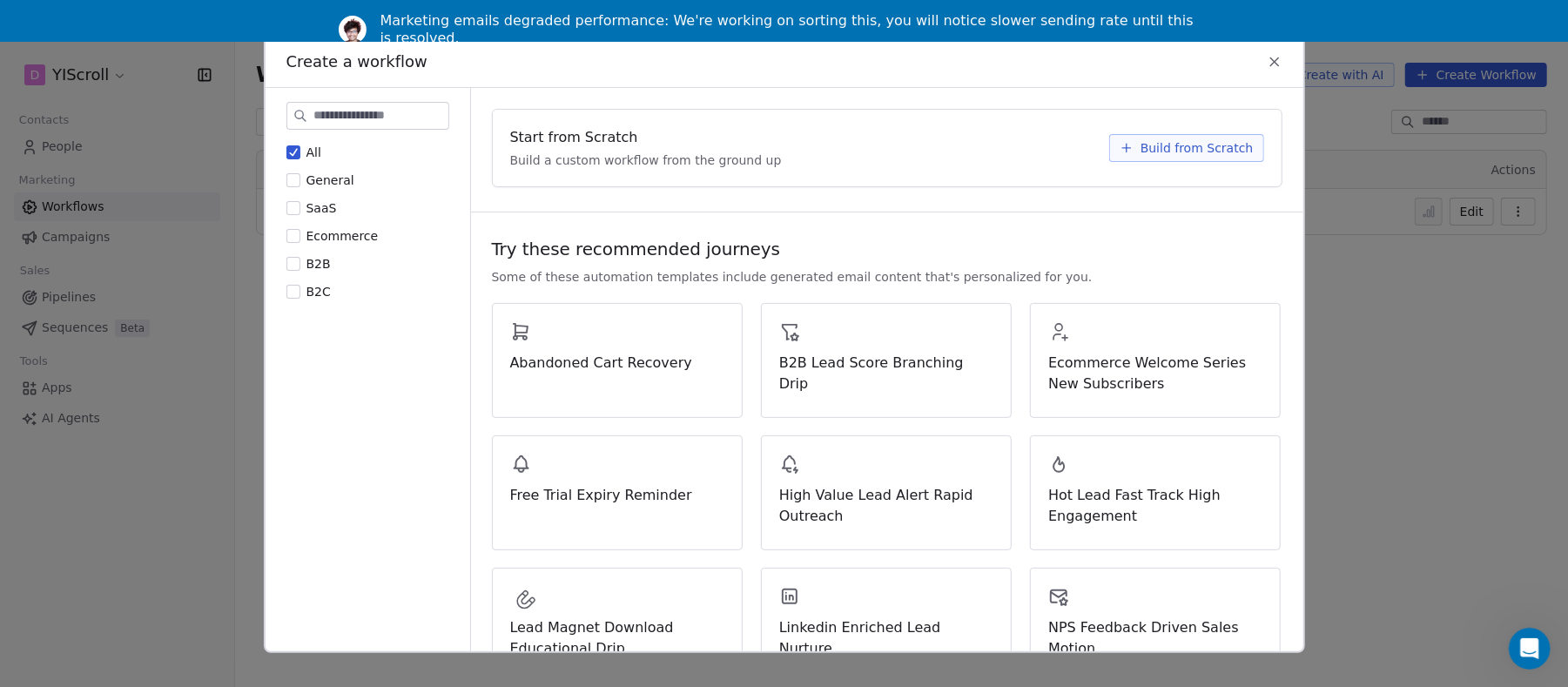
click at [1278, 57] on icon at bounding box center [1274, 61] width 8 height 8
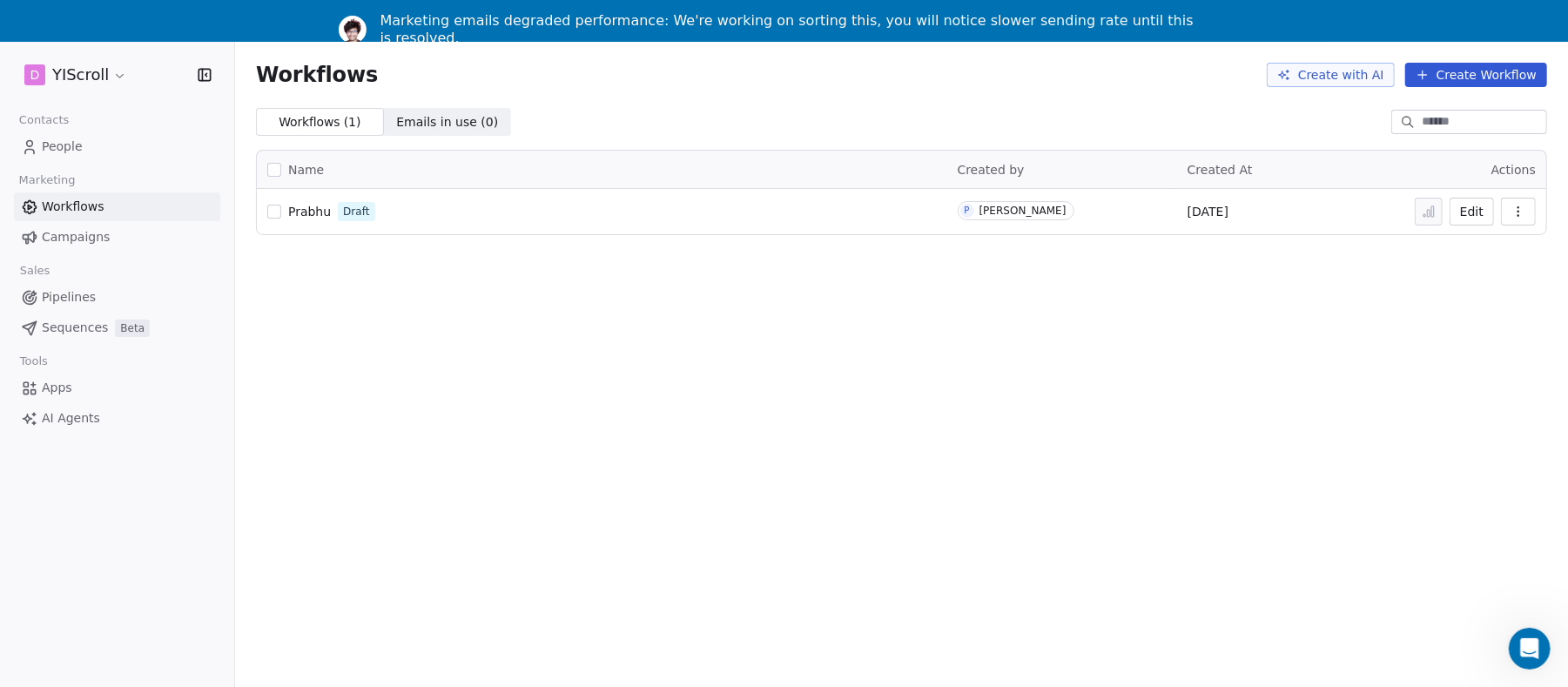
click at [85, 376] on link "Apps" at bounding box center [117, 388] width 206 height 29
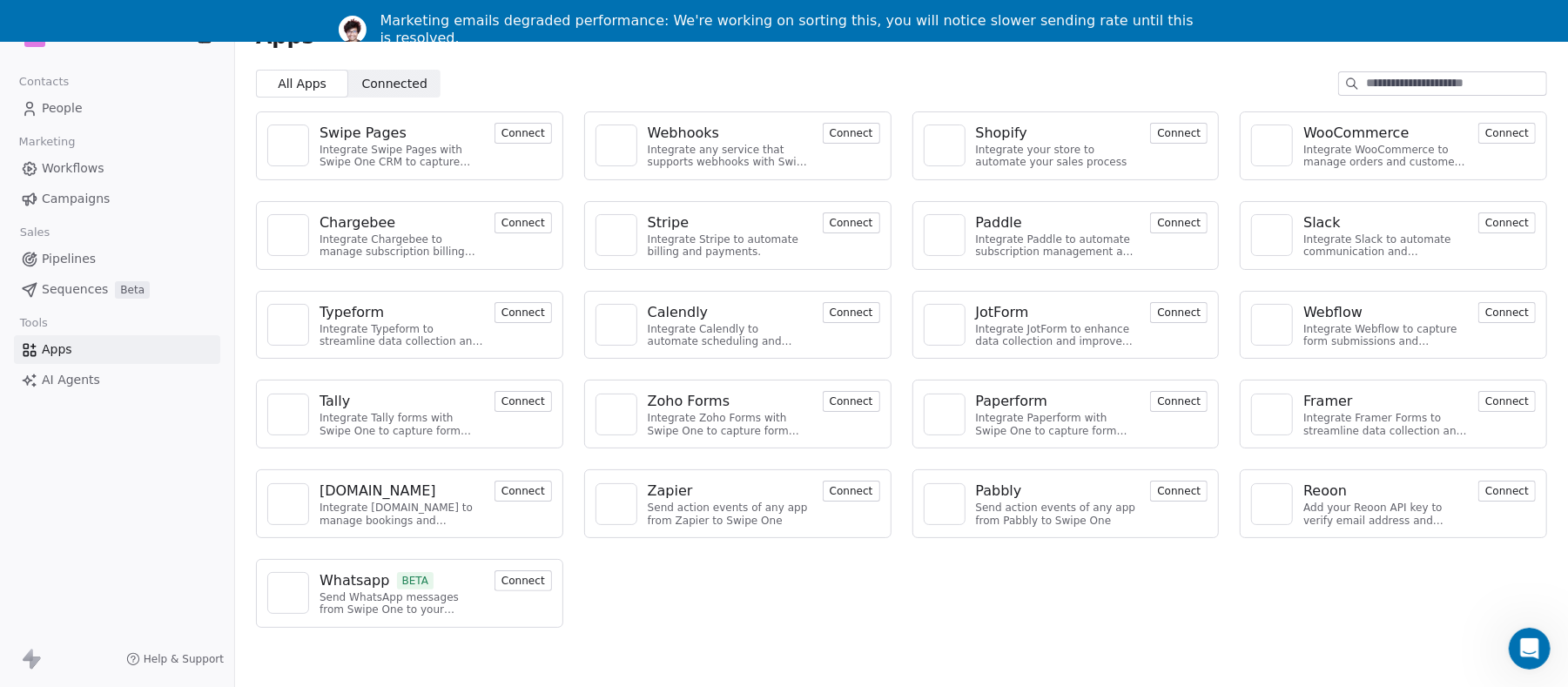
scroll to position [59, 0]
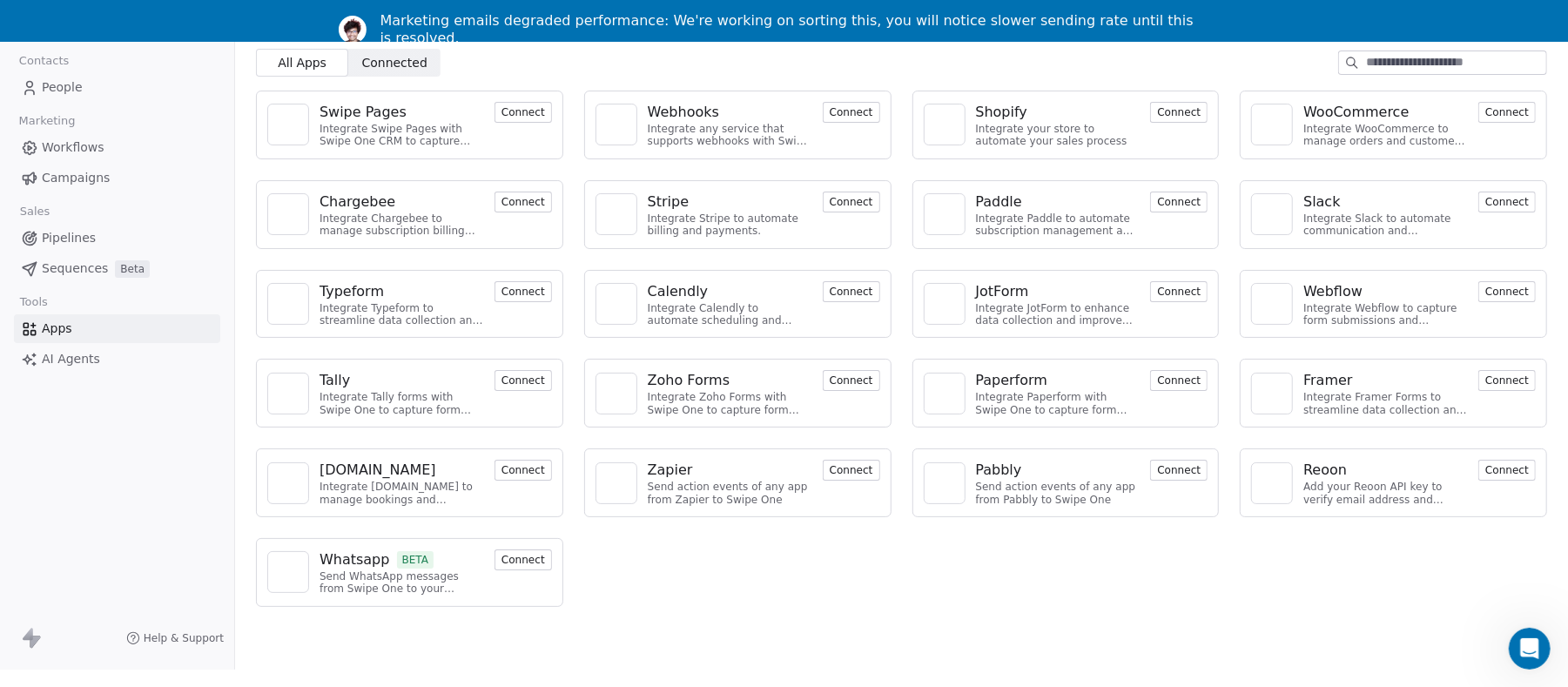
click at [14, 314] on link "Apps" at bounding box center [117, 328] width 206 height 29
